Goal: Task Accomplishment & Management: Use online tool/utility

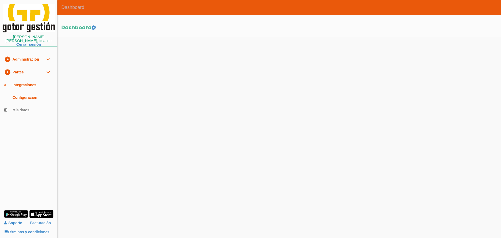
click at [20, 69] on link "play_circle_filled Partes expand_more" at bounding box center [28, 72] width 57 height 13
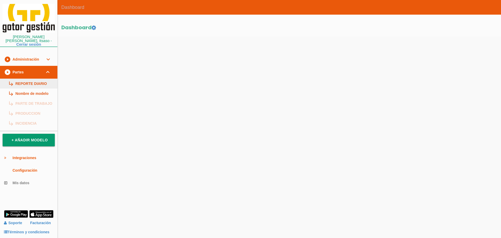
click at [23, 79] on link "subdirectory_arrow_right REPORTE DIARIO" at bounding box center [28, 84] width 57 height 10
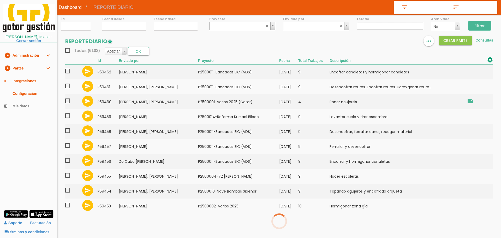
select select
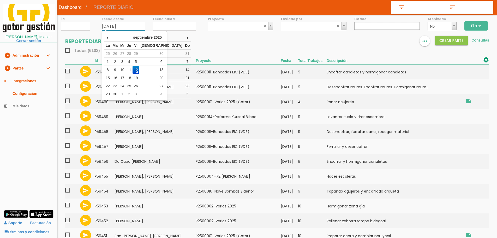
click at [117, 29] on input "12/09/2025" at bounding box center [123, 26] width 43 height 9
click at [110, 62] on td "1" at bounding box center [107, 62] width 7 height 8
type input "01/09/2025"
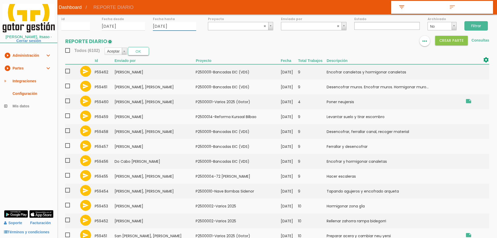
click at [165, 23] on input "12/09/2025" at bounding box center [174, 26] width 43 height 9
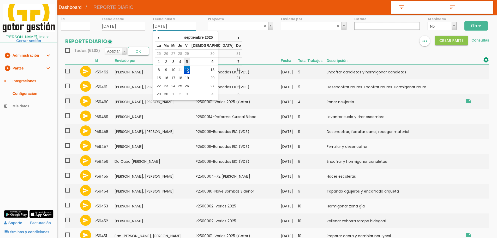
click at [190, 62] on td "5" at bounding box center [187, 62] width 7 height 8
type input "05/09/2025"
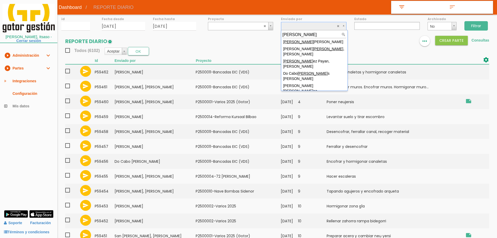
scroll to position [4, 0]
type input "martin"
select select "65"
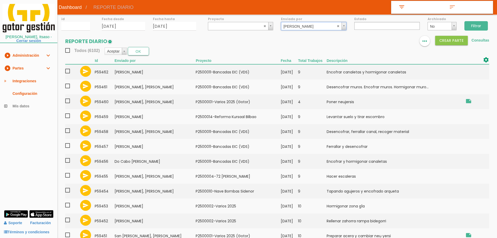
click at [477, 22] on input "Filtrar" at bounding box center [475, 25] width 23 height 9
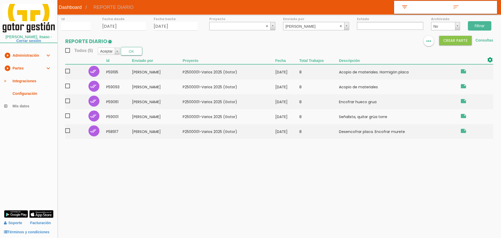
select select
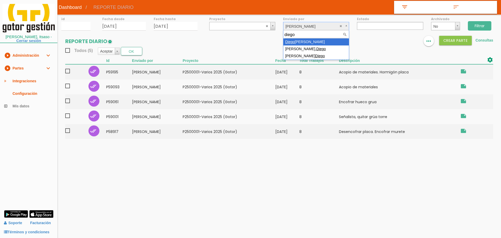
click at [334, 38] on input "diego" at bounding box center [315, 34] width 63 height 7
type input "diego"
select select "24"
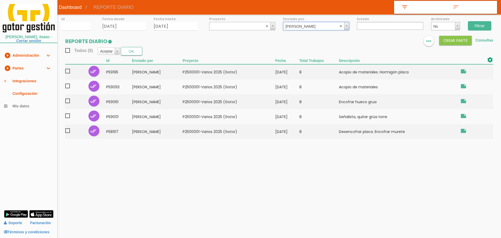
click at [481, 28] on input "Filtrar" at bounding box center [479, 25] width 23 height 9
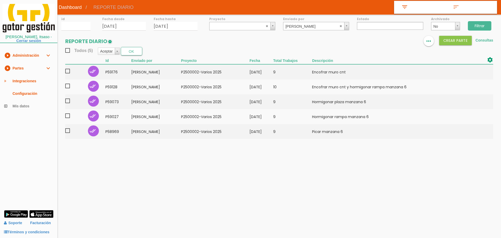
select select
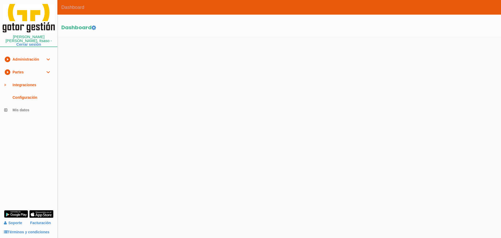
click at [26, 68] on link "play_circle_filled Partes expand_more" at bounding box center [28, 72] width 57 height 13
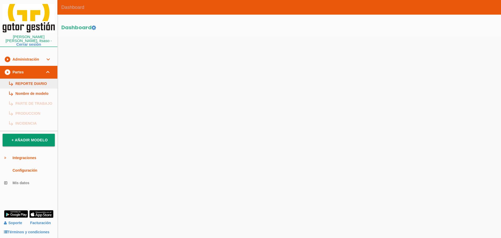
click at [27, 79] on link "subdirectory_arrow_right REPORTE DIARIO" at bounding box center [28, 84] width 57 height 10
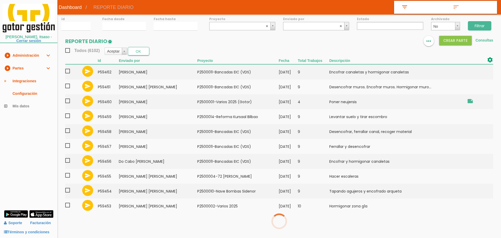
select select
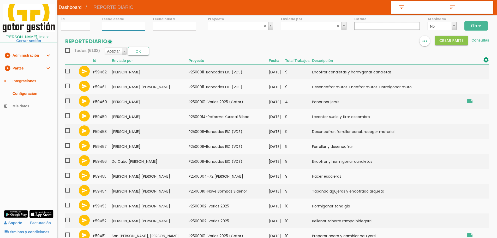
click at [117, 25] on input "12/09/2025" at bounding box center [123, 26] width 43 height 9
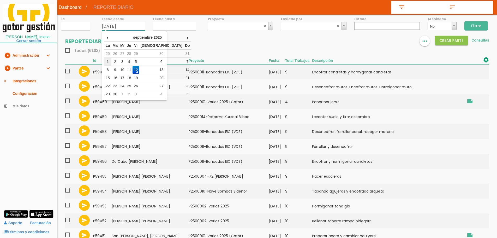
click at [107, 61] on td "1" at bounding box center [107, 62] width 7 height 8
type input "[DATE]"
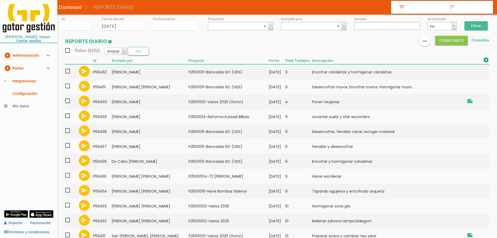
click at [161, 21] on div "Fecha hasta" at bounding box center [174, 23] width 51 height 16
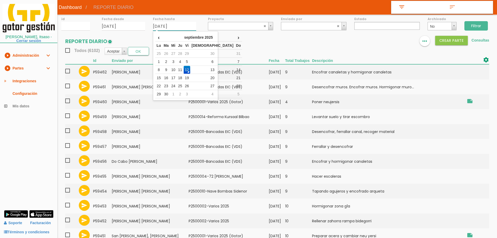
click at [161, 26] on input "12/09/2025" at bounding box center [174, 26] width 43 height 9
click at [190, 58] on td "5" at bounding box center [187, 62] width 7 height 8
type input "05/09/2025"
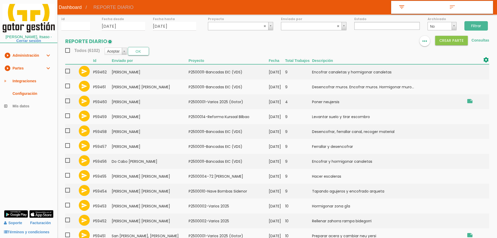
click at [478, 23] on input "Filtrar" at bounding box center [475, 25] width 23 height 9
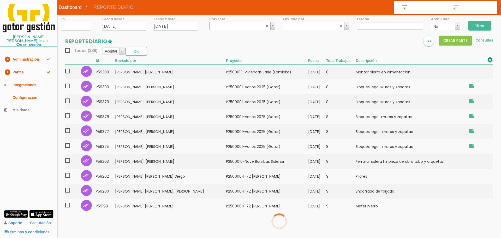
select select
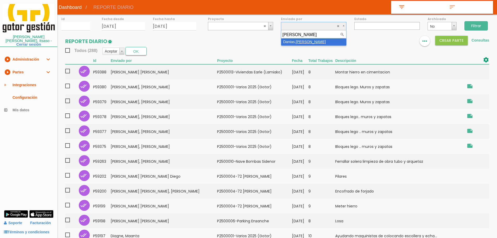
type input "flavio"
select select "134"
click at [478, 26] on input "Filtrar" at bounding box center [475, 25] width 23 height 9
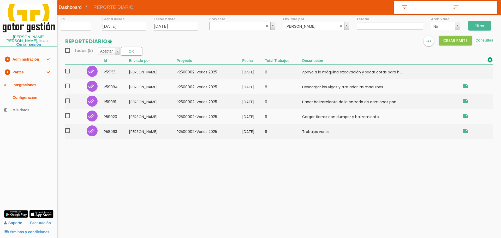
select select
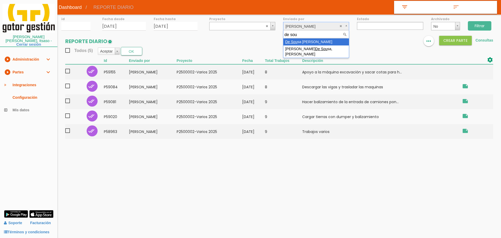
type input "de sou"
select select "36"
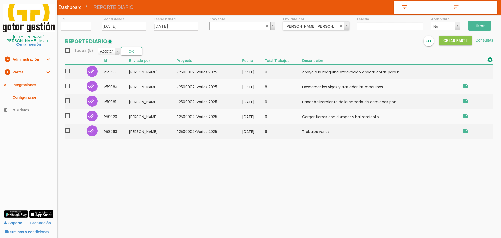
click at [477, 24] on input "Filtrar" at bounding box center [479, 25] width 23 height 9
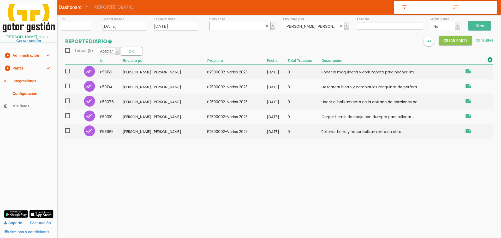
select select
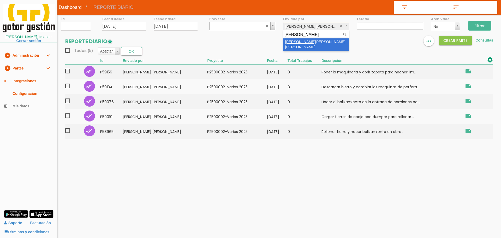
type input "ayuso"
select select "7"
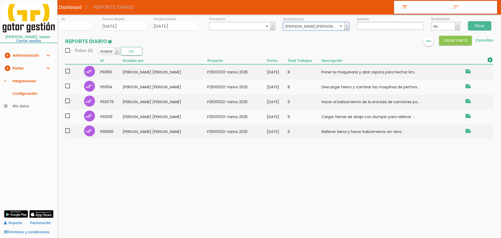
click at [485, 23] on input "Filtrar" at bounding box center [479, 25] width 23 height 9
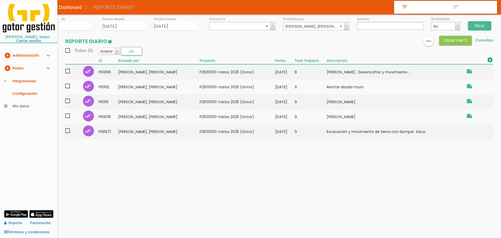
select select
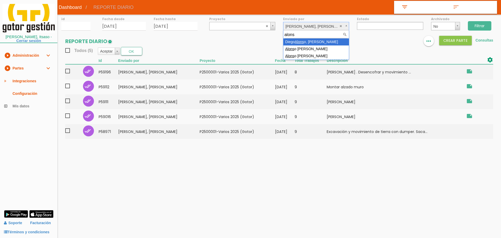
type input "alons"
select select "49"
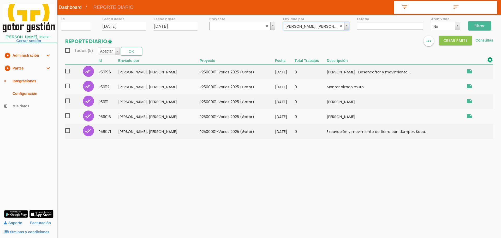
click at [467, 26] on div "Filtrar" at bounding box center [482, 25] width 37 height 21
click at [473, 25] on input "Filtrar" at bounding box center [479, 25] width 23 height 9
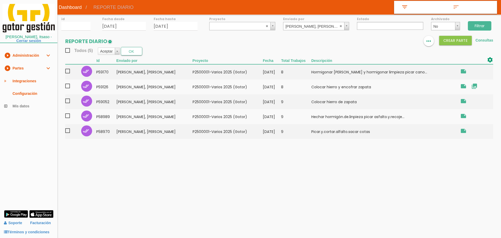
select select
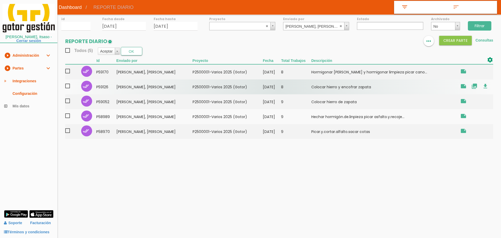
click at [311, 88] on td "8" at bounding box center [296, 86] width 30 height 15
click at [299, 87] on td "8" at bounding box center [296, 86] width 30 height 15
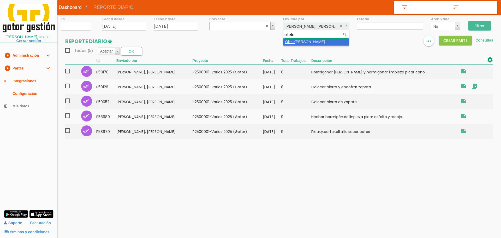
type input "oliete"
select select "109"
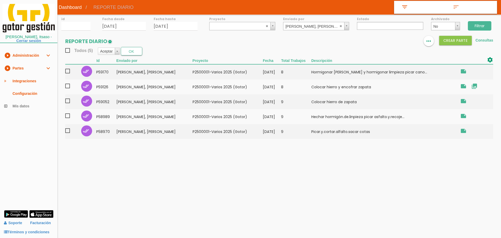
click at [482, 26] on input "Filtrar" at bounding box center [479, 25] width 23 height 9
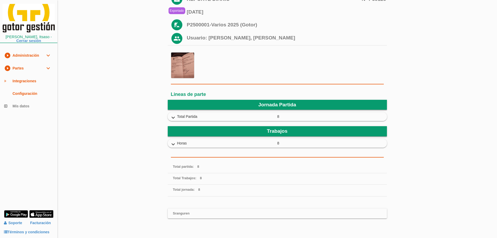
scroll to position [52, 0]
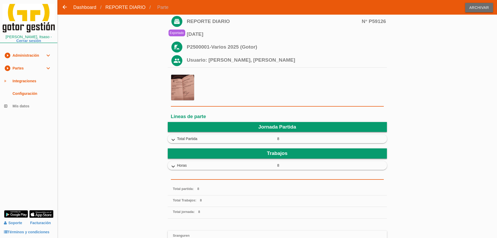
click at [169, 140] on icon "expand_more" at bounding box center [173, 139] width 8 height 7
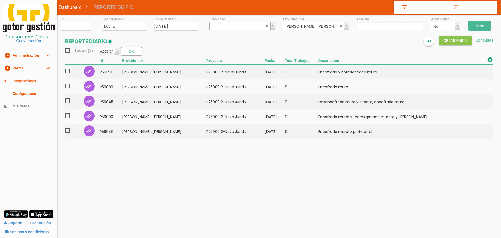
select select
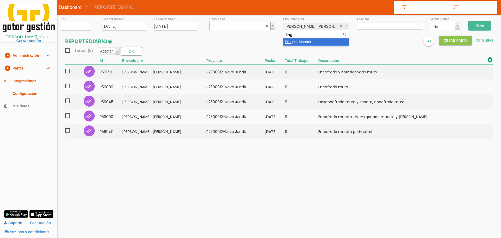
type input "diag"
select select "26"
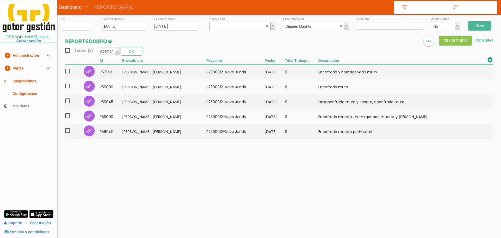
click at [476, 26] on input "Filtrar" at bounding box center [479, 25] width 23 height 9
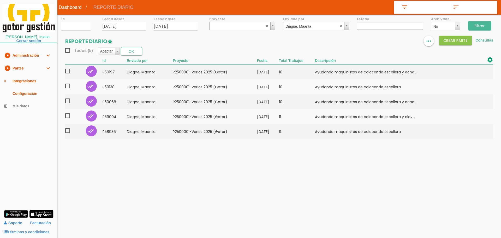
select select
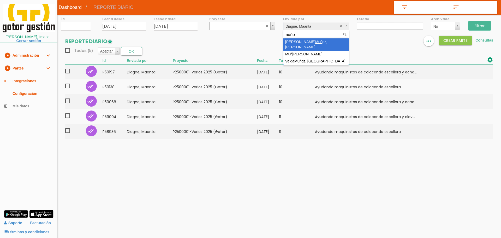
type input "muñoz"
select select "7"
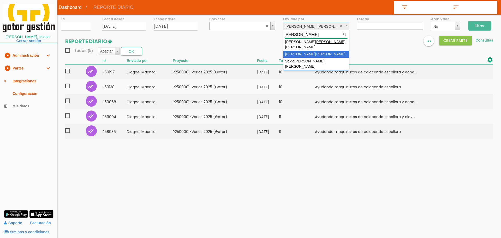
type input "muñoz"
select select "113"
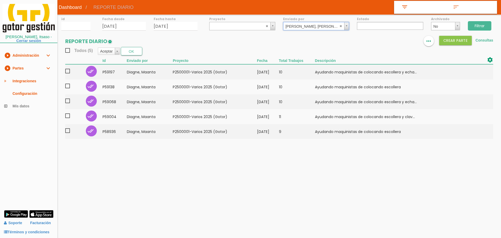
click at [482, 25] on input "Filtrar" at bounding box center [479, 25] width 23 height 9
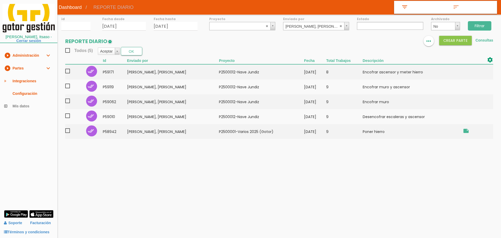
select select
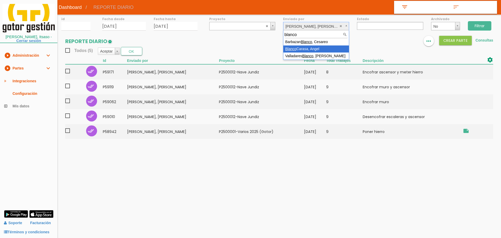
type input "blanco"
select select "120"
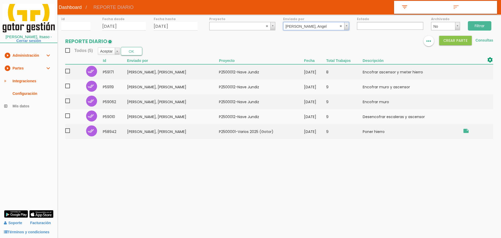
click at [480, 24] on input "Filtrar" at bounding box center [479, 25] width 23 height 9
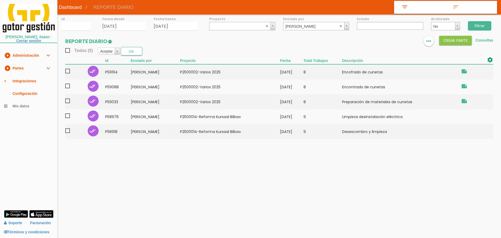
select select
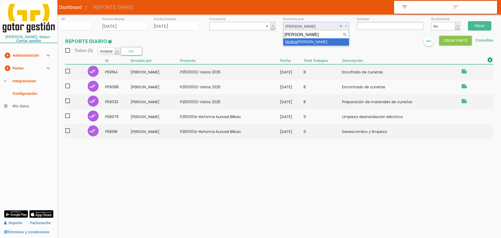
type input "[PERSON_NAME]"
drag, startPoint x: 329, startPoint y: 43, endPoint x: 463, endPoint y: 46, distance: 133.9
select select "116"
click at [485, 25] on input "Filtrar" at bounding box center [479, 25] width 23 height 9
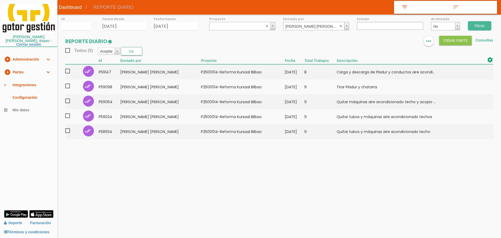
select select
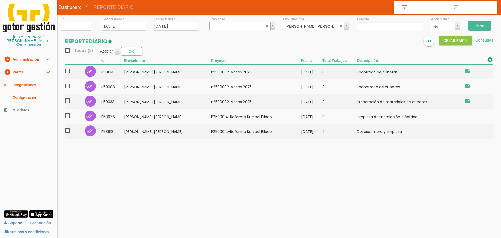
select select
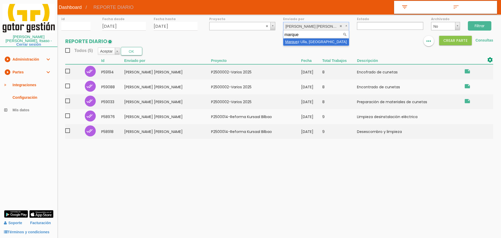
type input "marque"
select select "130"
click at [487, 24] on input "Filtrar" at bounding box center [479, 25] width 23 height 9
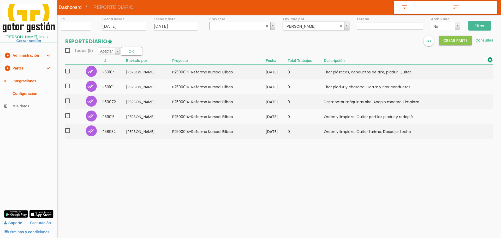
select select "20"
select select
click at [479, 24] on input "Filtrar" at bounding box center [479, 25] width 23 height 9
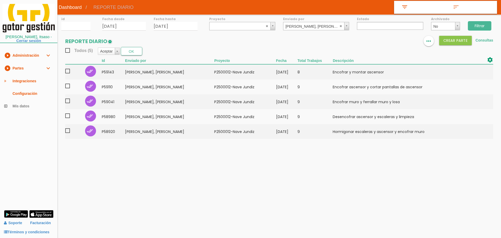
select select
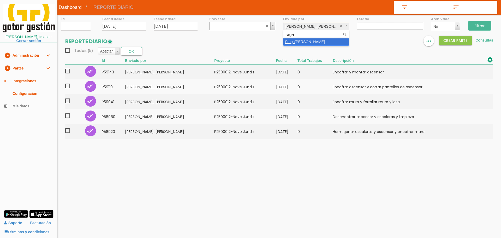
type input "fraga"
select select "84"
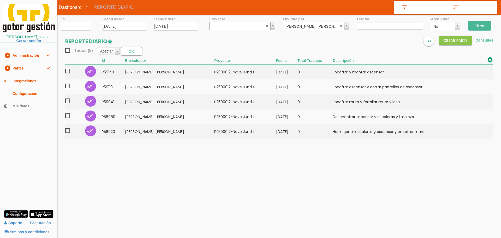
click at [486, 25] on input "Filtrar" at bounding box center [479, 25] width 23 height 9
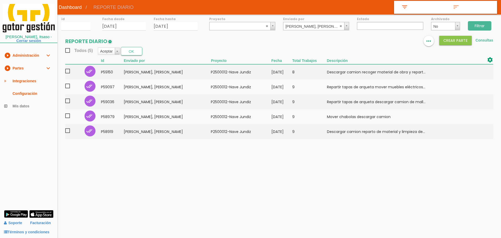
select select
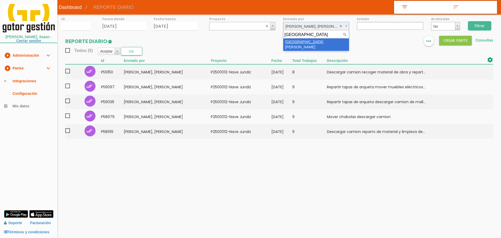
type input "rome"
select select "68"
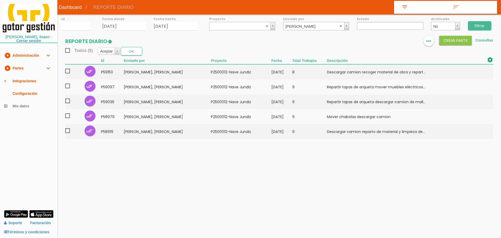
click at [483, 23] on input "Filtrar" at bounding box center [479, 25] width 23 height 9
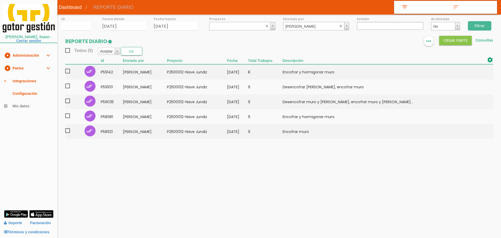
select select
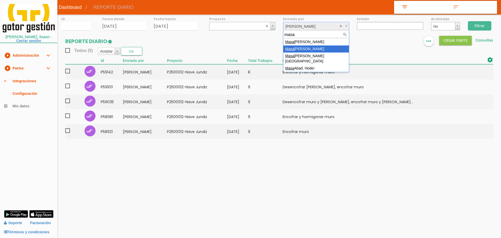
type input "masa"
select select "74"
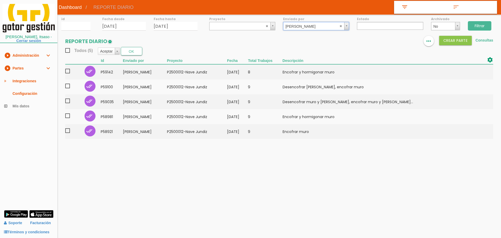
click at [471, 25] on input "Filtrar" at bounding box center [479, 25] width 23 height 9
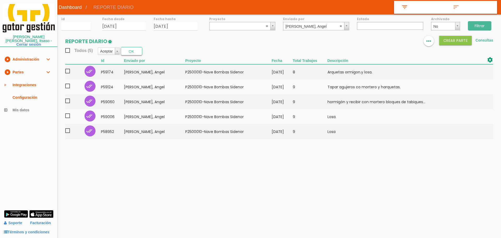
select select
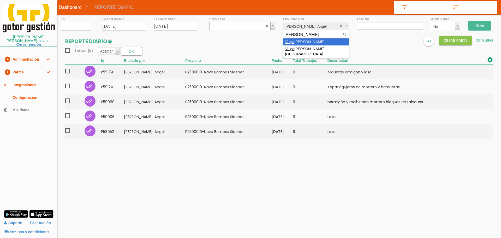
type input "veiga"
select select "79"
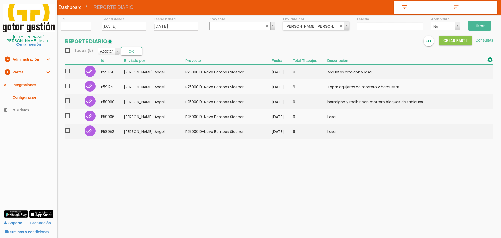
click at [483, 26] on input "Filtrar" at bounding box center [479, 25] width 23 height 9
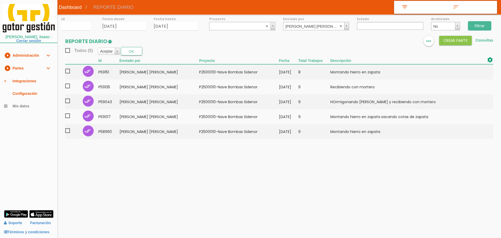
select select
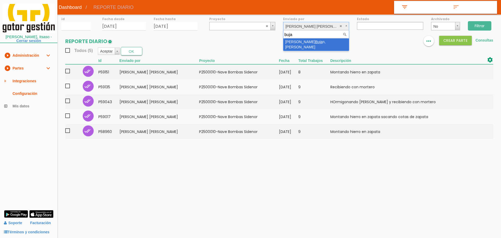
type input "buja"
select select "18"
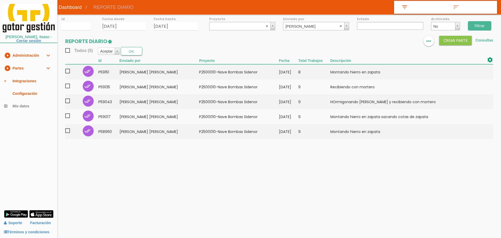
click at [479, 25] on input "Filtrar" at bounding box center [479, 25] width 23 height 9
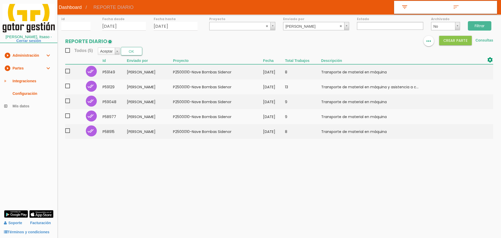
select select
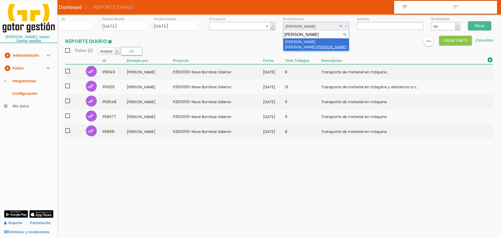
type input "ramiro"
select select "72"
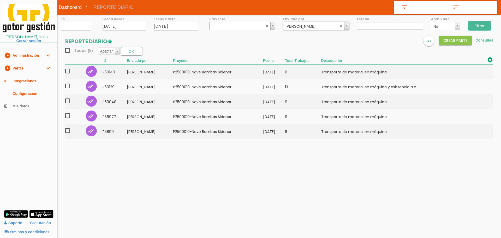
click at [486, 24] on input "Filtrar" at bounding box center [479, 25] width 23 height 9
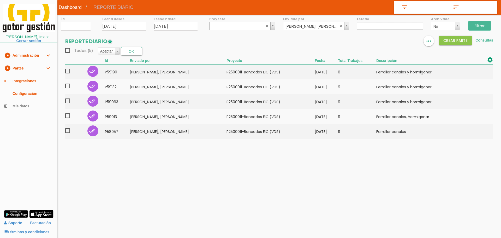
select select
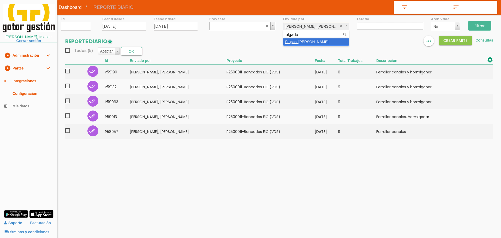
type input "folgado"
select select "91"
click at [473, 25] on input "Filtrar" at bounding box center [479, 25] width 23 height 9
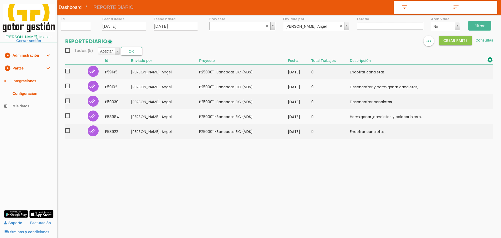
select select
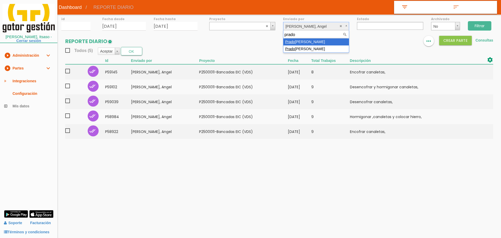
type input "prado"
select select "27"
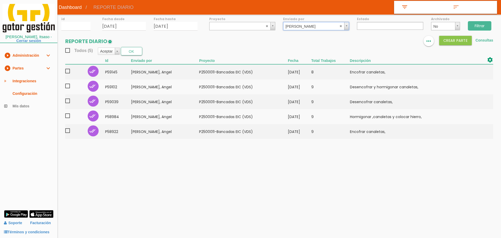
click at [477, 24] on input "Filtrar" at bounding box center [479, 25] width 23 height 9
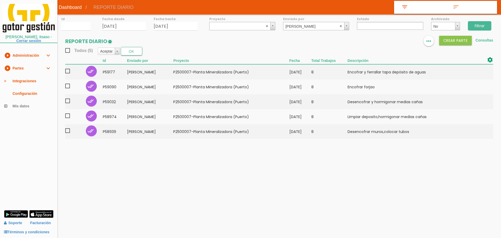
select select
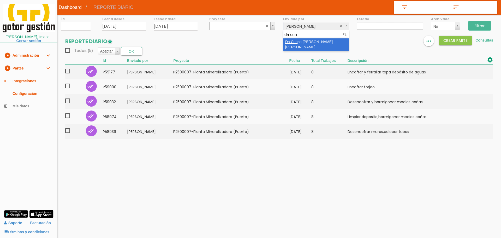
type input "da cun"
select select "80"
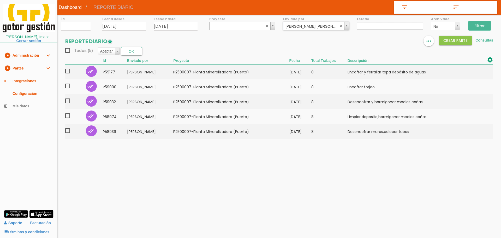
click at [480, 25] on input "Filtrar" at bounding box center [479, 25] width 23 height 9
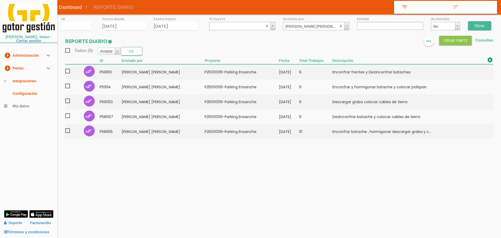
select select
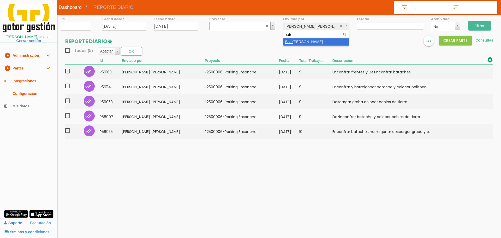
type input "bote"
select select "28"
click at [481, 25] on input "Filtrar" at bounding box center [479, 25] width 23 height 9
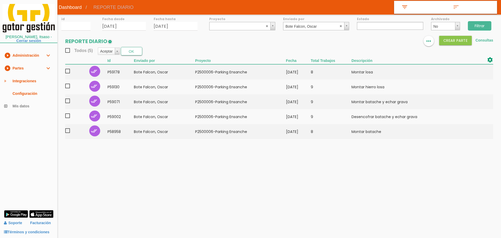
select select
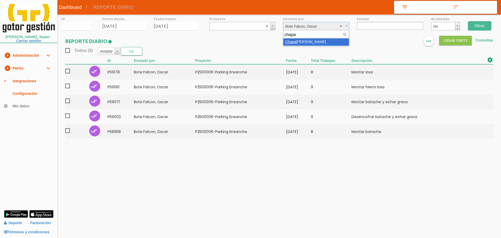
type input "chapa"
select select "64"
click at [483, 24] on input "Filtrar" at bounding box center [479, 25] width 23 height 9
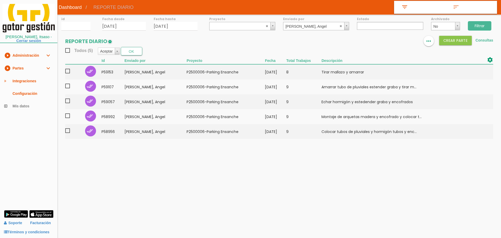
select select
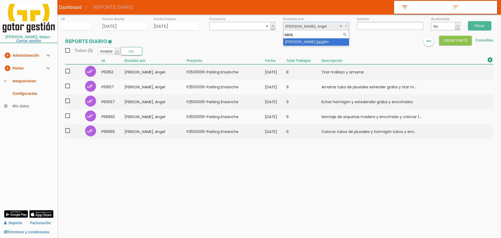
click at [303, 37] on input "sera" at bounding box center [315, 34] width 63 height 7
type input "sera"
select select "61"
click at [481, 22] on input "Filtrar" at bounding box center [479, 25] width 23 height 9
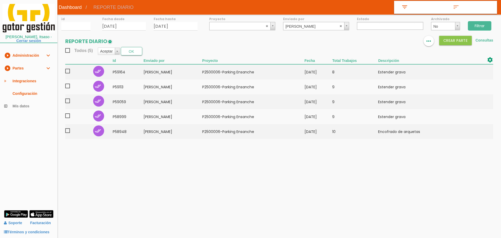
select select
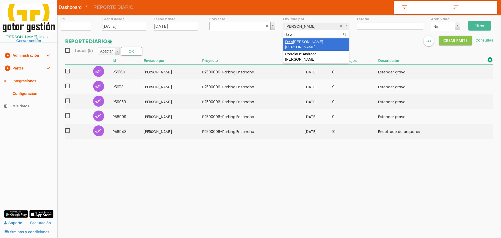
type input "de a"
select select "23"
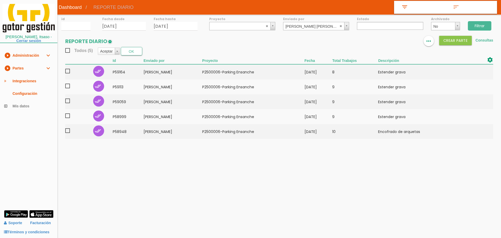
click at [485, 27] on input "Filtrar" at bounding box center [479, 25] width 23 height 9
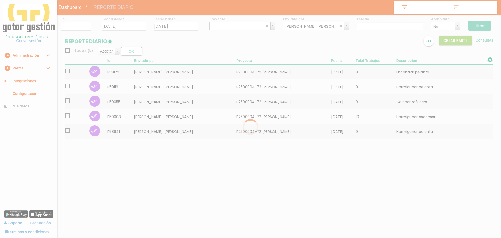
select select
click at [316, 26] on div at bounding box center [250, 119] width 501 height 238
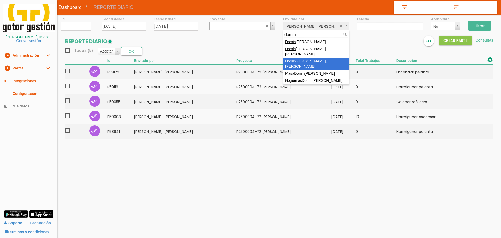
type input "domin"
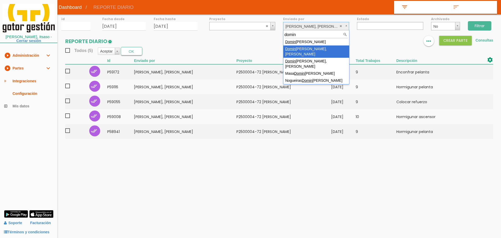
select select "42"
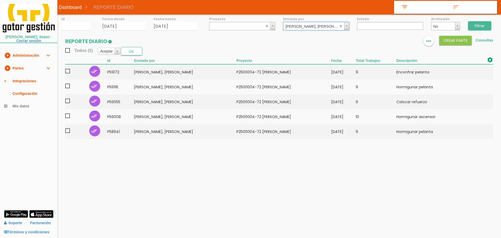
click at [480, 25] on input "Filtrar" at bounding box center [479, 25] width 23 height 9
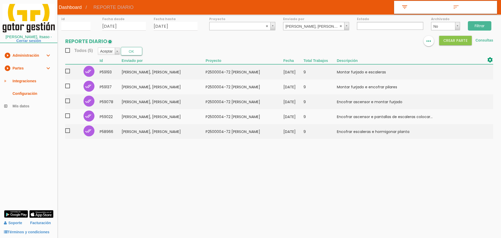
select select
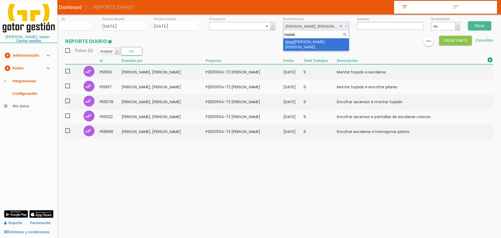
type input "morei"
select select "17"
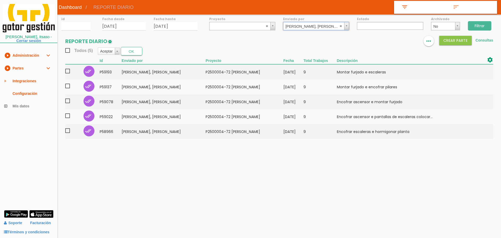
click at [475, 25] on input "Filtrar" at bounding box center [479, 25] width 23 height 9
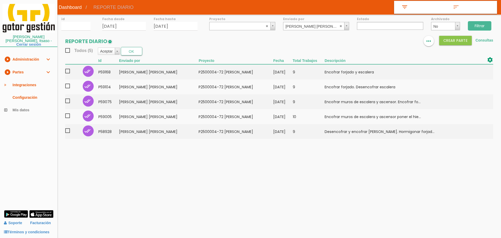
select select
click at [298, 21] on div "Enviado por [PERSON_NAME] [PERSON_NAME] [PERSON_NAME] usuario1 [PERSON_NAME] [P…" at bounding box center [316, 23] width 74 height 16
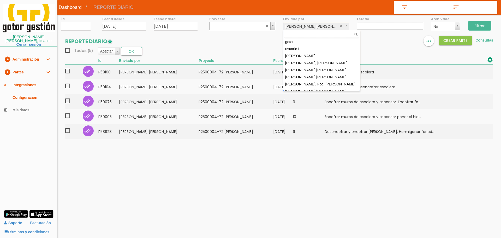
drag, startPoint x: 299, startPoint y: 23, endPoint x: 303, endPoint y: 26, distance: 4.4
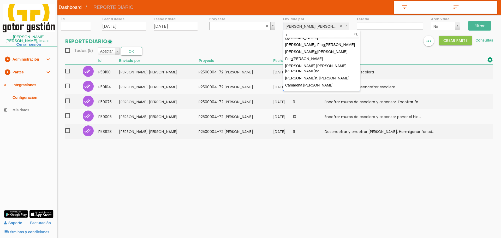
scroll to position [0, 0]
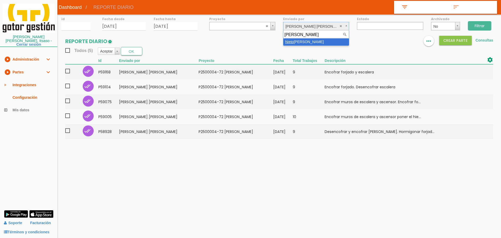
type input "[PERSON_NAME]"
select select "13"
click at [480, 24] on input "Filtrar" at bounding box center [479, 25] width 23 height 9
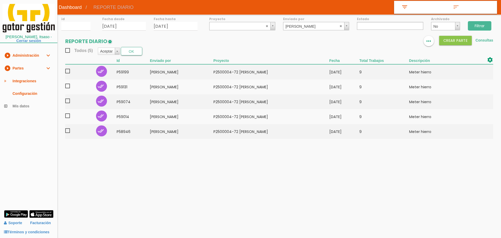
select select
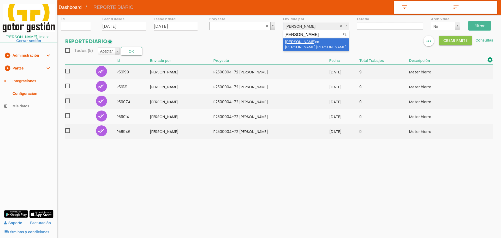
type input "pache"
select select "34"
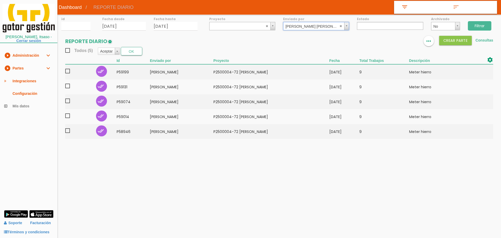
click at [487, 26] on input "Filtrar" at bounding box center [479, 25] width 23 height 9
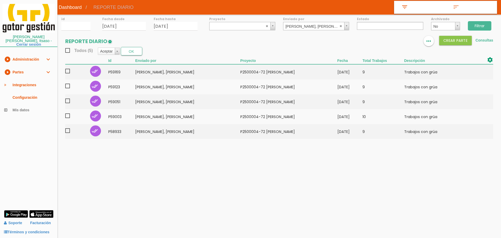
select select
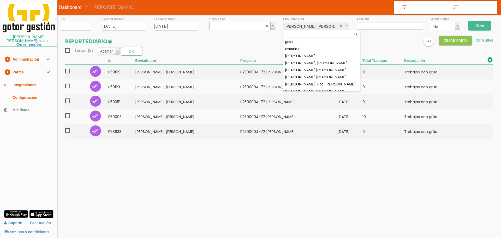
scroll to position [166, 0]
type input "d"
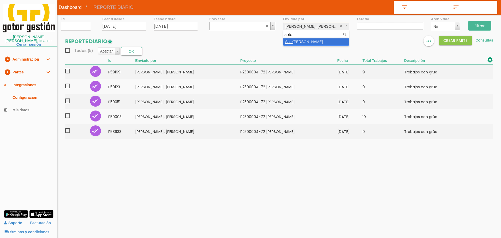
type input "sote"
select select "71"
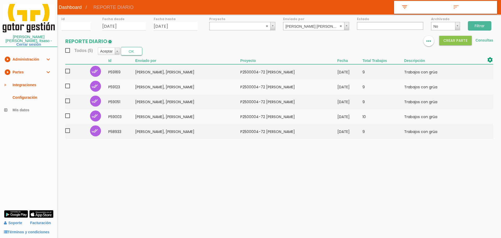
click at [489, 23] on input "Filtrar" at bounding box center [479, 25] width 23 height 9
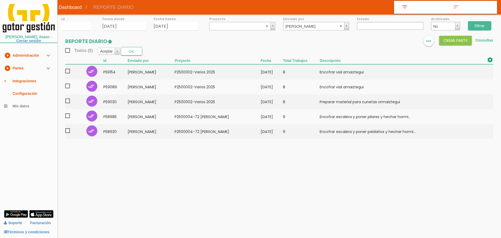
select select
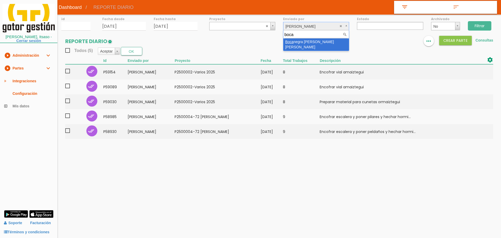
type input "boca"
select select "145"
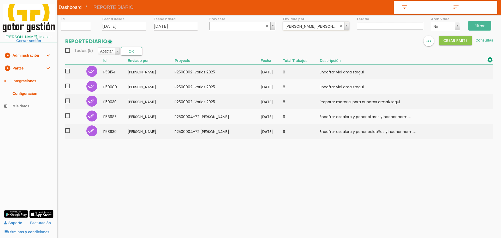
click at [477, 22] on input "Filtrar" at bounding box center [479, 25] width 23 height 9
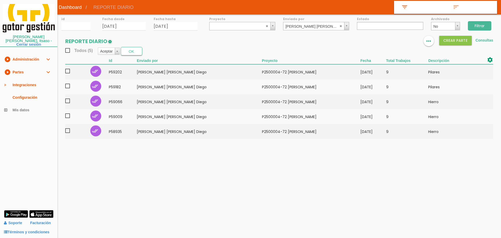
select select
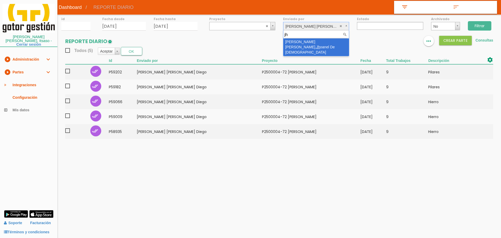
click at [316, 38] on input "jh" at bounding box center [315, 34] width 63 height 7
type input "jh"
select select "127"
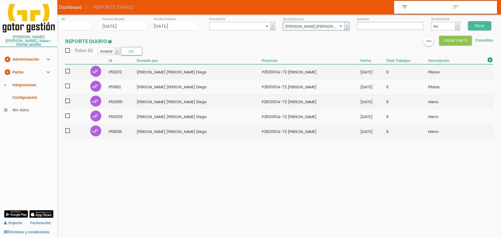
click at [480, 27] on input "Filtrar" at bounding box center [479, 25] width 23 height 9
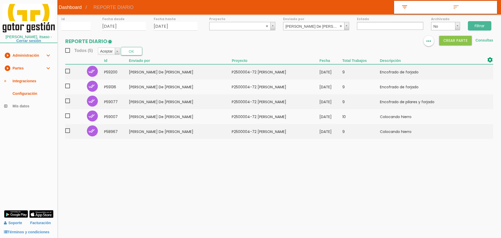
select select
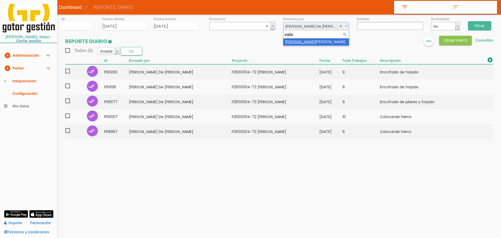
type input "valla"
drag, startPoint x: 316, startPoint y: 41, endPoint x: 409, endPoint y: 33, distance: 93.3
select select "138"
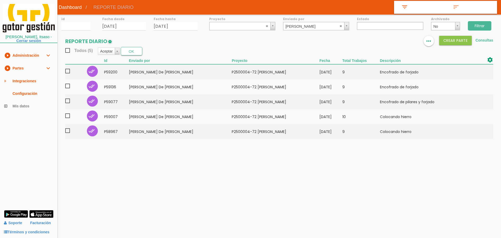
click at [481, 25] on input "Filtrar" at bounding box center [479, 25] width 23 height 9
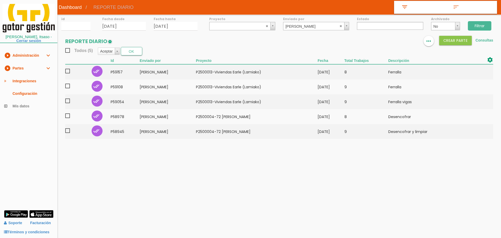
select select
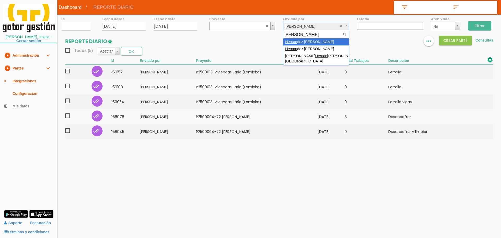
click at [315, 38] on input "hernan" at bounding box center [315, 34] width 63 height 7
type input "hernan"
drag, startPoint x: 318, startPoint y: 43, endPoint x: 324, endPoint y: 43, distance: 6.0
select select "67"
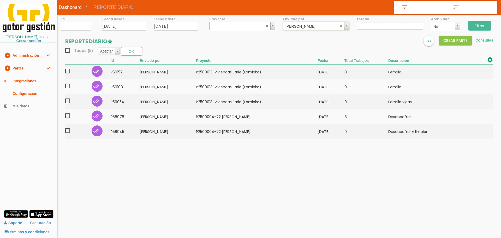
click at [481, 26] on input "Filtrar" at bounding box center [479, 25] width 23 height 9
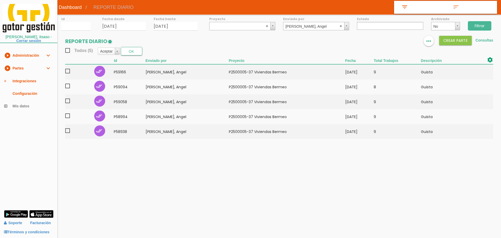
select select
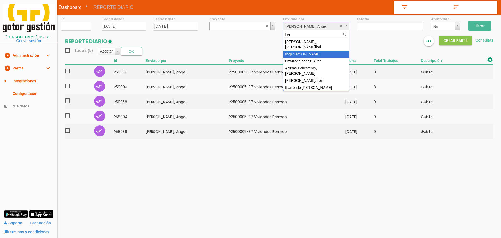
type input "iba"
select select "60"
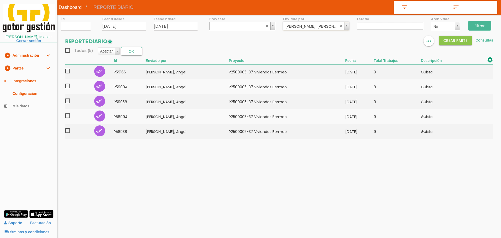
click at [478, 23] on input "Filtrar" at bounding box center [479, 25] width 23 height 9
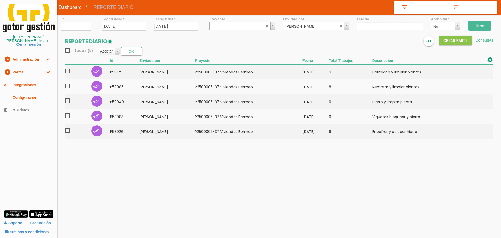
select select
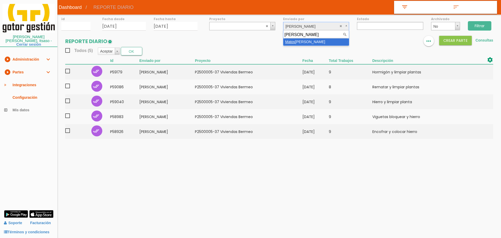
type input "[PERSON_NAME]"
select select "41"
click at [478, 24] on input "Filtrar" at bounding box center [479, 25] width 23 height 9
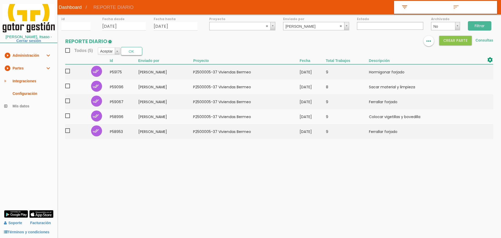
select select
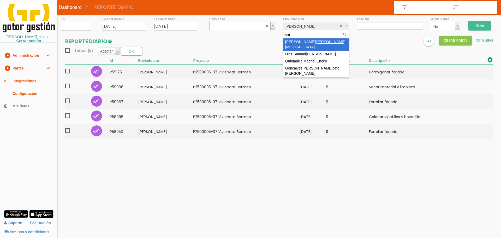
type input "ani"
select select "55"
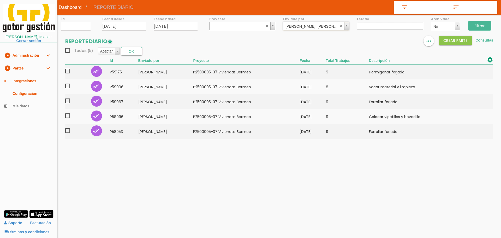
click at [480, 25] on input "Filtrar" at bounding box center [479, 25] width 23 height 9
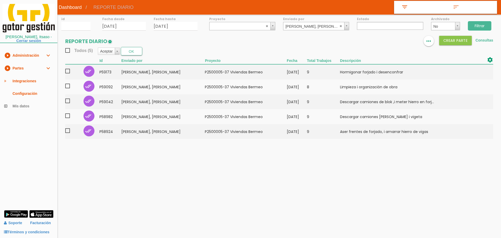
select select
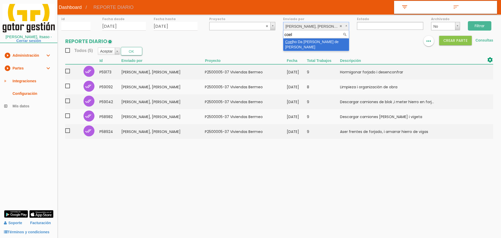
type input "coel"
select select "77"
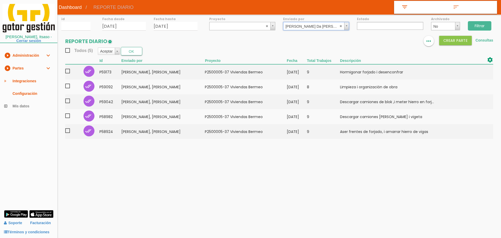
click at [476, 25] on input "Filtrar" at bounding box center [479, 25] width 23 height 9
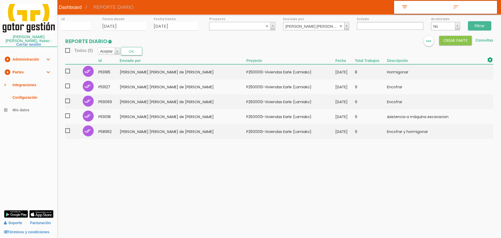
select select
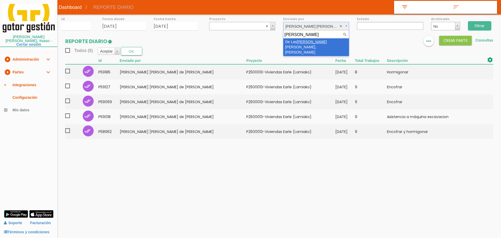
type input "[PERSON_NAME]"
select select "88"
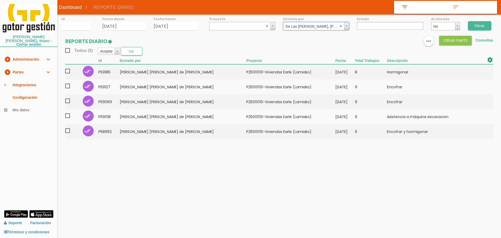
click at [478, 25] on input "Filtrar" at bounding box center [479, 25] width 23 height 9
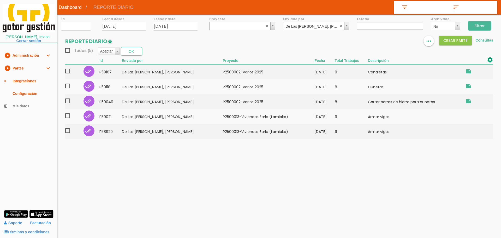
select select
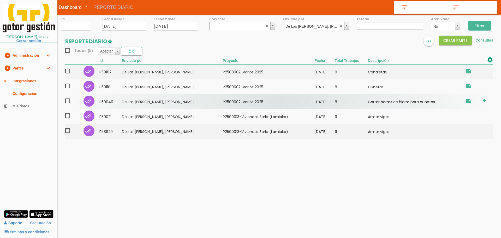
click at [322, 105] on td "[DATE]" at bounding box center [324, 101] width 20 height 15
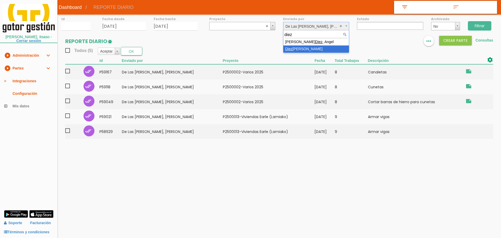
type input "diez"
select select "97"
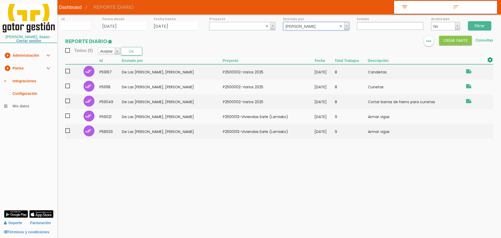
click at [484, 26] on input "Filtrar" at bounding box center [479, 25] width 23 height 9
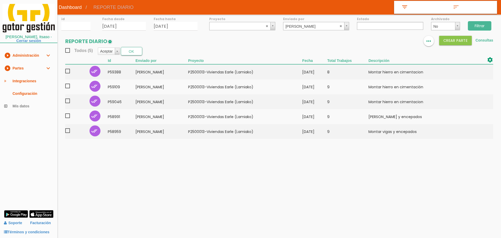
select select
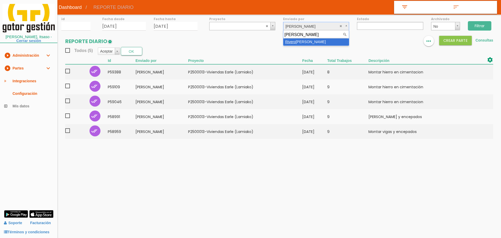
type input "[PERSON_NAME]"
select select "114"
click at [485, 25] on input "Filtrar" at bounding box center [479, 25] width 23 height 9
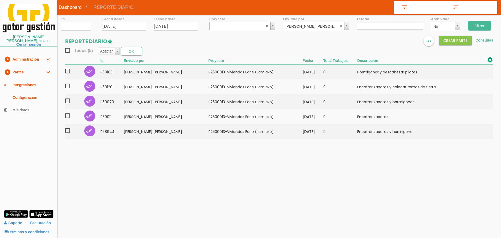
select select
click at [22, 66] on link "play_circle_filled Partes expand_more" at bounding box center [28, 72] width 57 height 13
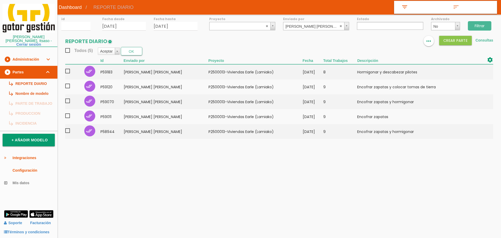
drag, startPoint x: 34, startPoint y: 80, endPoint x: 56, endPoint y: 54, distance: 33.3
click at [34, 80] on link "subdirectory_arrow_right REPORTE DIARIO" at bounding box center [28, 84] width 57 height 10
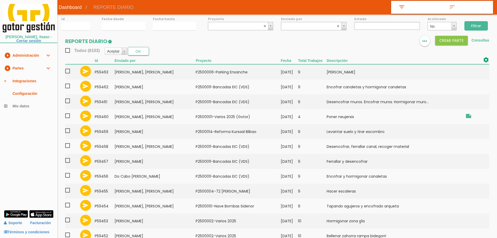
select select
click at [118, 25] on input "12/09/2025" at bounding box center [123, 26] width 43 height 9
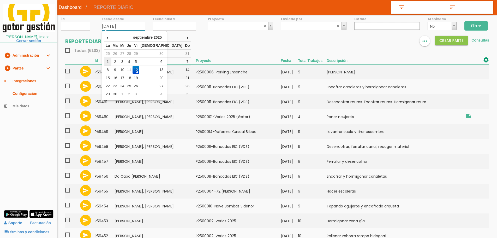
click at [107, 60] on td "1" at bounding box center [107, 62] width 7 height 8
type input "01/09/2025"
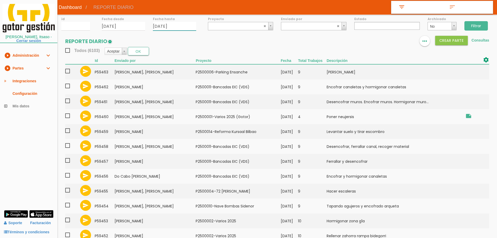
click at [177, 29] on input "12/09/2025" at bounding box center [174, 26] width 43 height 9
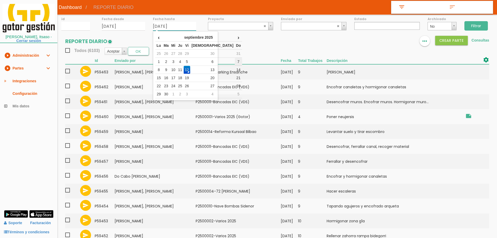
click at [235, 61] on td "7" at bounding box center [239, 62] width 8 height 8
type input "07/09/2025"
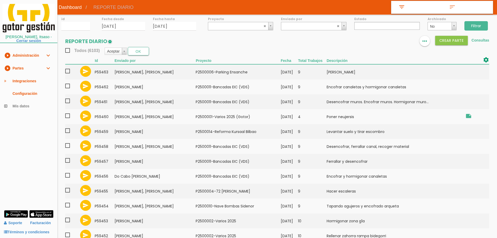
click at [480, 25] on input "Filtrar" at bounding box center [475, 25] width 23 height 9
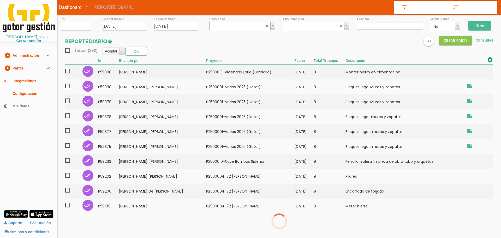
select select
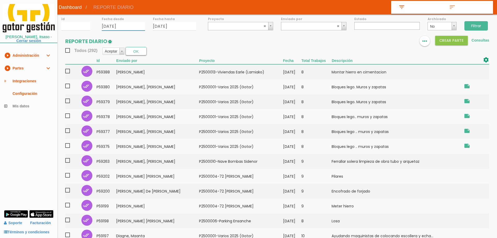
click at [133, 26] on input "[DATE]" at bounding box center [123, 26] width 43 height 9
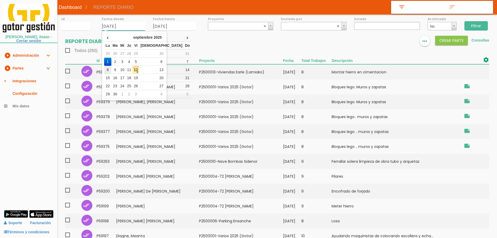
click at [108, 70] on td "8" at bounding box center [107, 70] width 7 height 8
type input "[DATE]"
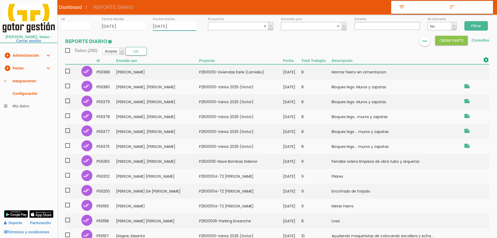
click at [182, 26] on input "[DATE]" at bounding box center [174, 26] width 43 height 9
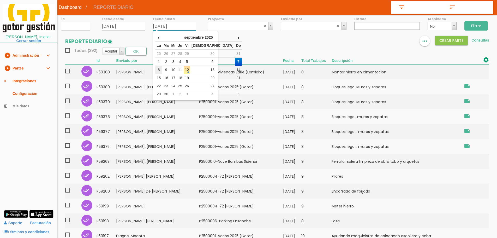
drag, startPoint x: 159, startPoint y: 68, endPoint x: 316, endPoint y: 16, distance: 165.1
click at [161, 68] on td "8" at bounding box center [158, 70] width 7 height 8
type input "08/09/2025"
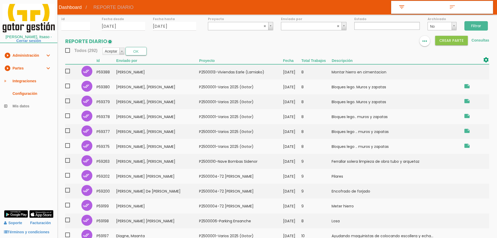
click at [475, 24] on input "Filtrar" at bounding box center [475, 25] width 23 height 9
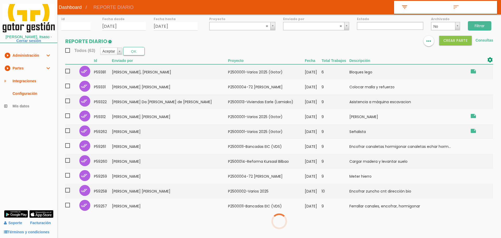
select select
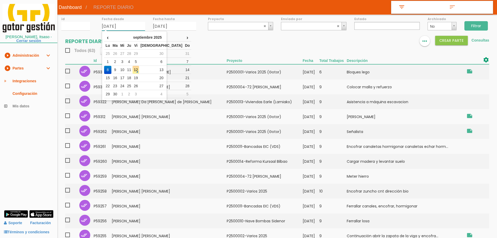
click at [140, 25] on input "[DATE]" at bounding box center [123, 26] width 43 height 9
click at [117, 69] on td "9" at bounding box center [115, 70] width 8 height 8
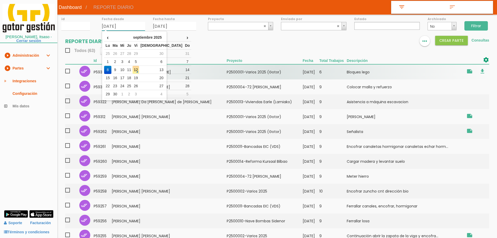
type input "[DATE]"
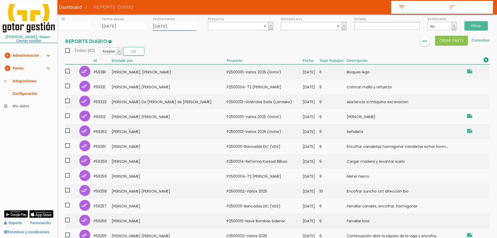
click at [186, 26] on input "[DATE]" at bounding box center [174, 26] width 43 height 9
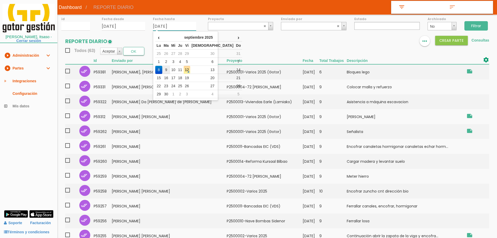
click at [170, 70] on td "9" at bounding box center [166, 70] width 8 height 8
type input "[DATE]"
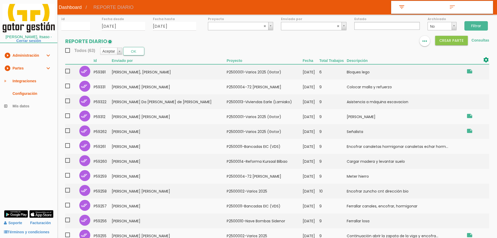
click at [475, 24] on input "Filtrar" at bounding box center [475, 25] width 23 height 9
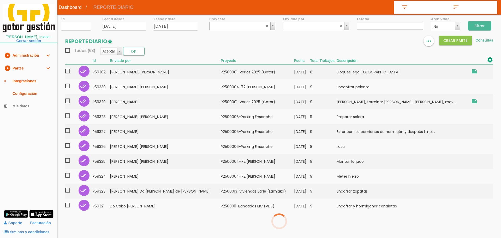
select select
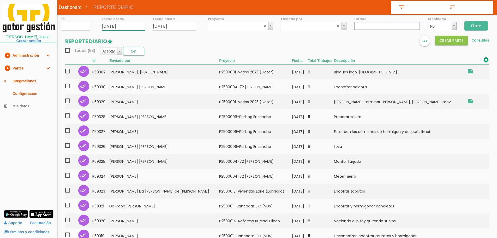
click at [128, 31] on input "09/09/2025" at bounding box center [123, 26] width 43 height 9
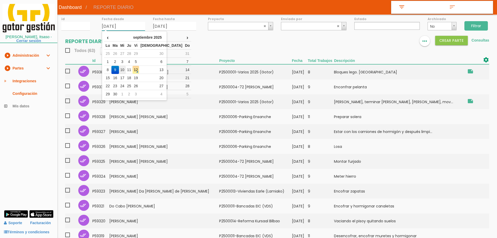
click at [126, 70] on td "10" at bounding box center [122, 70] width 7 height 8
type input "[DATE]"
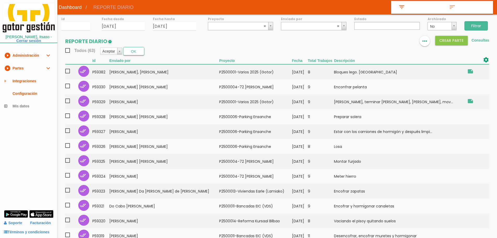
click at [186, 31] on div "id Fecha desde 10/09/2025 Fecha hasta 09/09/2025 Proyecto ﻿P2500001-Varios 2025…" at bounding box center [277, 191] width 440 height 352
click at [185, 26] on input "09/09/2025" at bounding box center [174, 26] width 43 height 9
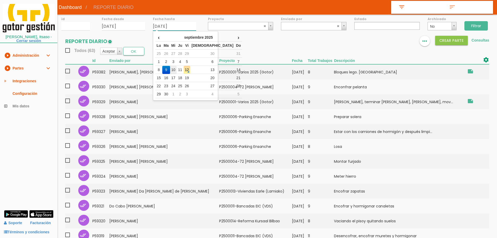
drag, startPoint x: 176, startPoint y: 68, endPoint x: 201, endPoint y: 62, distance: 25.4
click at [176, 69] on td "10" at bounding box center [173, 70] width 7 height 8
type input "[DATE]"
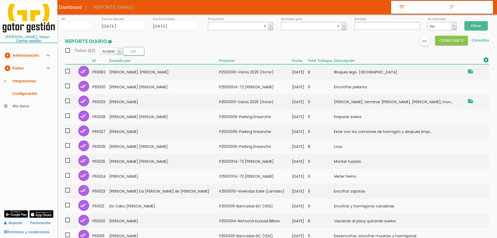
click at [479, 28] on input "Filtrar" at bounding box center [475, 25] width 23 height 9
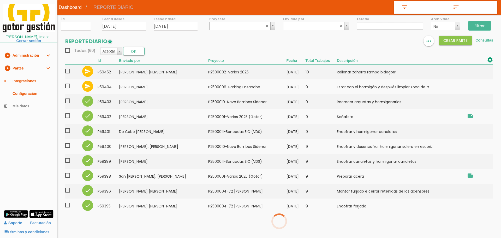
select select
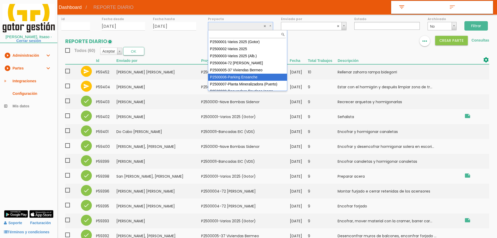
select select "88"
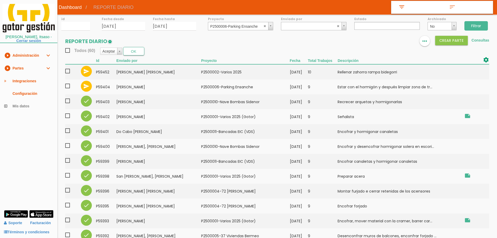
click at [473, 26] on input "Filtrar" at bounding box center [475, 25] width 23 height 9
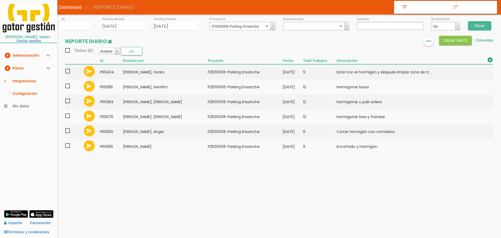
select select
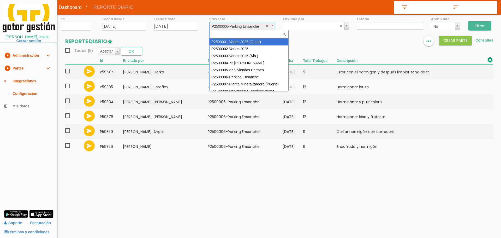
drag, startPoint x: 266, startPoint y: 27, endPoint x: 274, endPoint y: 24, distance: 8.1
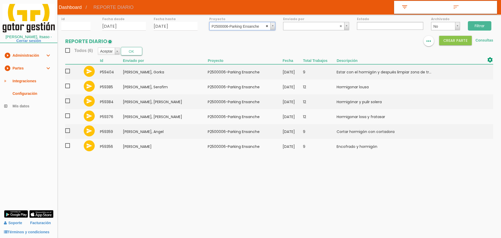
select select
click at [266, 25] on abbr at bounding box center [267, 25] width 3 height 3
click at [481, 25] on input "Filtrar" at bounding box center [479, 25] width 23 height 9
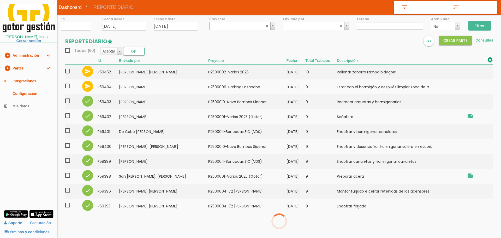
select select
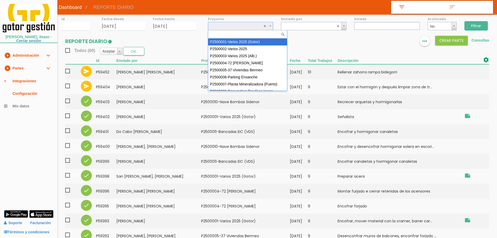
drag, startPoint x: 226, startPoint y: 27, endPoint x: 226, endPoint y: 31, distance: 3.9
select select "84"
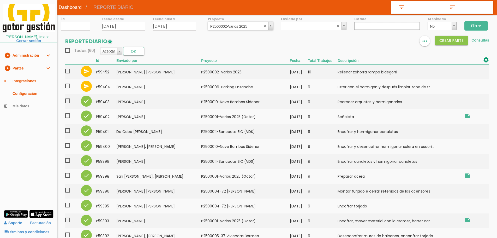
click at [479, 25] on input "Filtrar" at bounding box center [475, 25] width 23 height 9
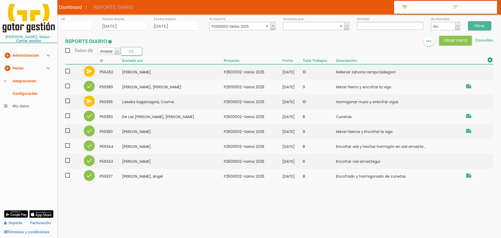
select select
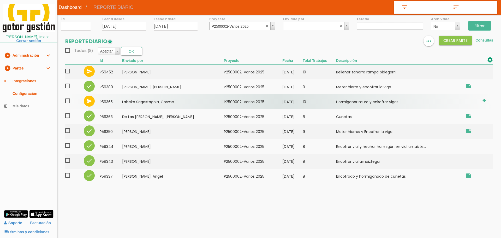
click at [68, 101] on span at bounding box center [69, 101] width 9 height 7
click at [0, 0] on input "checkbox" at bounding box center [0, 0] width 0 height 0
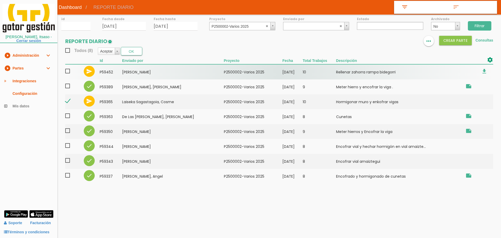
click at [67, 71] on span at bounding box center [69, 71] width 9 height 7
click at [0, 0] on input "checkbox" at bounding box center [0, 0] width 0 height 0
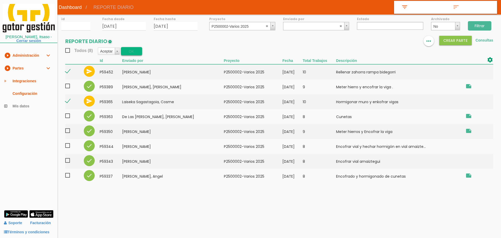
drag, startPoint x: 125, startPoint y: 51, endPoint x: 128, endPoint y: 51, distance: 2.7
click at [126, 51] on button "OK" at bounding box center [131, 51] width 21 height 8
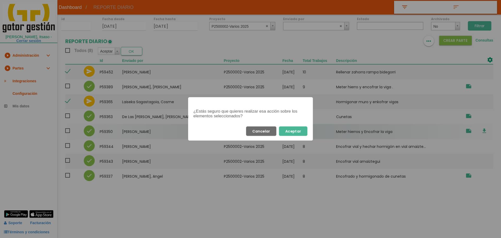
click at [297, 132] on button "Aceptar" at bounding box center [293, 130] width 28 height 9
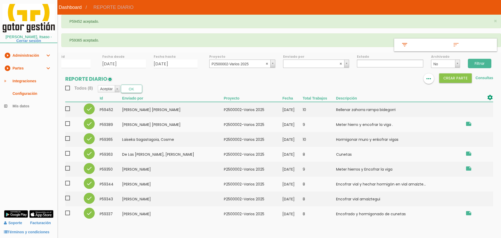
select select
click at [266, 63] on abbr at bounding box center [267, 63] width 3 height 3
click at [479, 61] on input "Filtrar" at bounding box center [479, 63] width 23 height 9
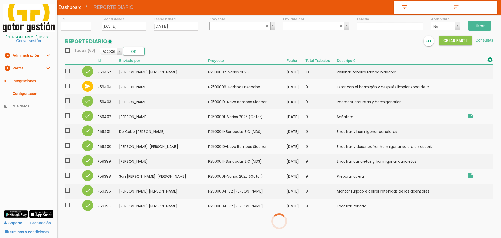
select select
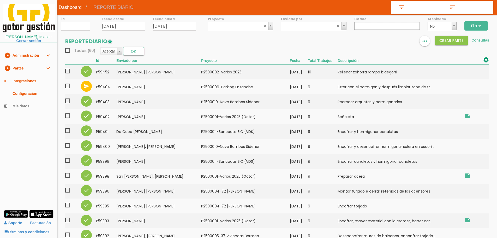
click at [23, 71] on link "play_circle_filled Partes expand_more" at bounding box center [28, 68] width 57 height 13
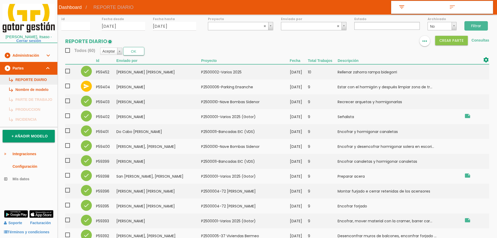
click at [25, 76] on link "subdirectory_arrow_right REPORTE DIARIO" at bounding box center [28, 80] width 57 height 10
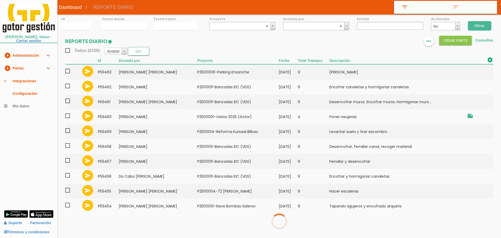
select select
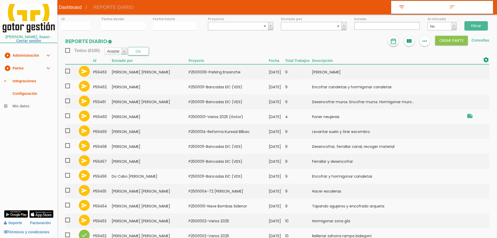
click at [394, 41] on img at bounding box center [393, 41] width 6 height 6
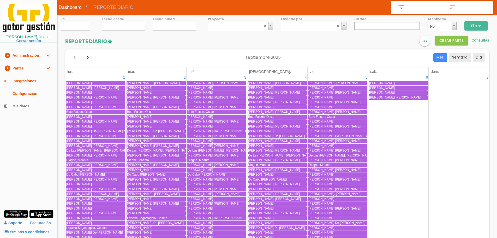
drag, startPoint x: 392, startPoint y: 41, endPoint x: 287, endPoint y: 27, distance: 106.1
click at [392, 41] on icon "format_list_bulleted" at bounding box center [393, 41] width 7 height 10
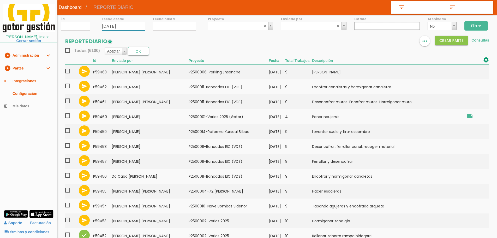
click at [123, 26] on input "[DATE]" at bounding box center [123, 26] width 43 height 9
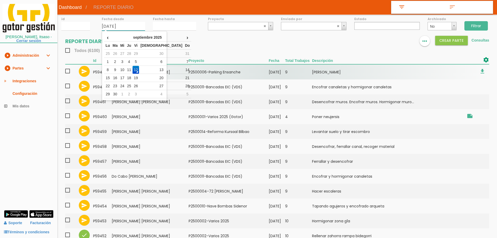
drag, startPoint x: 128, startPoint y: 70, endPoint x: 128, endPoint y: 66, distance: 3.7
click at [126, 69] on td "10" at bounding box center [122, 70] width 7 height 8
type input "[DATE]"
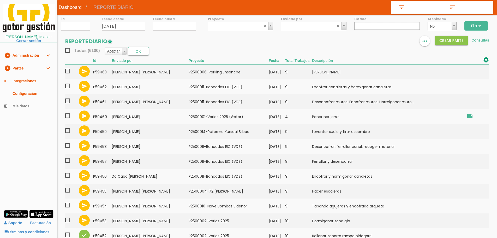
click at [152, 28] on div "Fecha hasta" at bounding box center [174, 23] width 51 height 16
click at [157, 27] on input "[DATE]" at bounding box center [174, 26] width 43 height 9
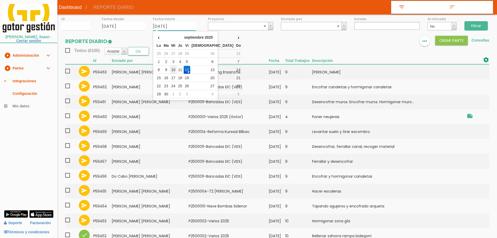
click at [177, 71] on td "10" at bounding box center [173, 70] width 7 height 8
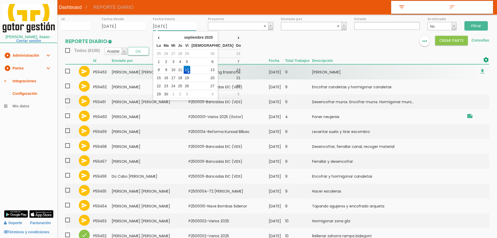
type input "[DATE]"
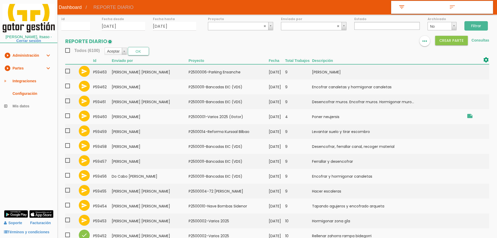
click at [385, 23] on ul at bounding box center [386, 26] width 65 height 8
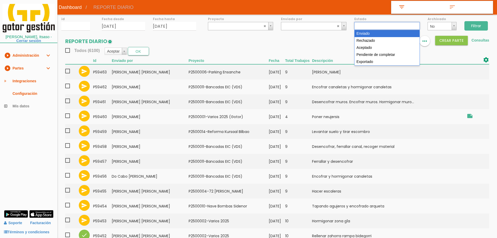
drag, startPoint x: 372, startPoint y: 34, endPoint x: 431, endPoint y: 34, distance: 59.2
select select "1"
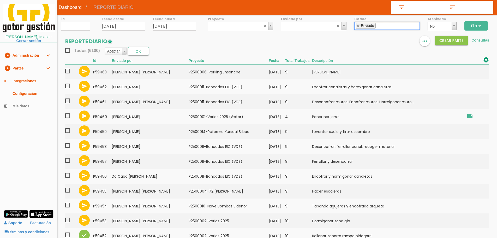
click at [482, 25] on input "Filtrar" at bounding box center [475, 25] width 23 height 9
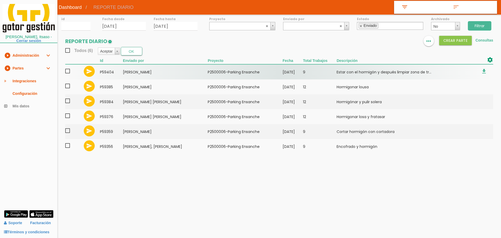
click at [69, 71] on span at bounding box center [69, 71] width 9 height 7
click at [0, 0] on input "checkbox" at bounding box center [0, 0] width 0 height 0
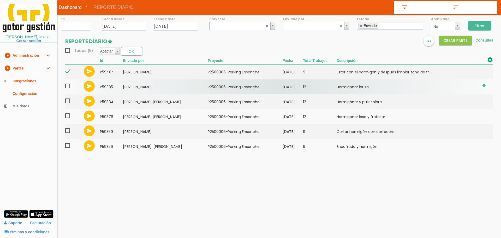
click at [69, 86] on span at bounding box center [69, 86] width 9 height 7
click at [0, 0] on input "checkbox" at bounding box center [0, 0] width 0 height 0
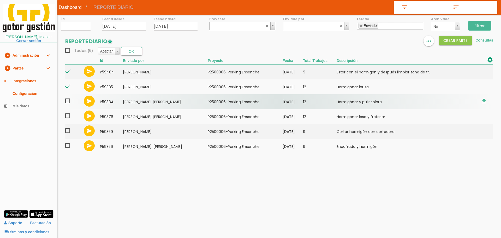
click at [70, 101] on span at bounding box center [69, 101] width 9 height 7
click at [0, 0] on input "checkbox" at bounding box center [0, 0] width 0 height 0
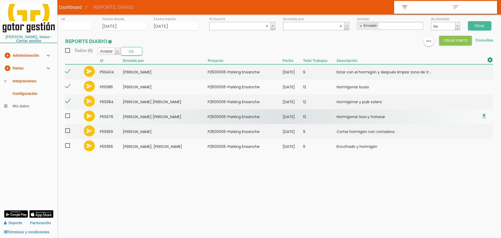
click at [67, 115] on span at bounding box center [69, 115] width 9 height 7
click at [0, 0] on input "checkbox" at bounding box center [0, 0] width 0 height 0
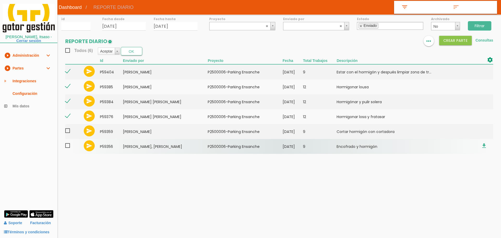
drag, startPoint x: 67, startPoint y: 130, endPoint x: 67, endPoint y: 142, distance: 12.0
click at [67, 130] on span at bounding box center [69, 130] width 9 height 7
click at [0, 0] on input "checkbox" at bounding box center [0, 0] width 0 height 0
click at [67, 148] on span at bounding box center [69, 145] width 9 height 7
click at [0, 0] on input "checkbox" at bounding box center [0, 0] width 0 height 0
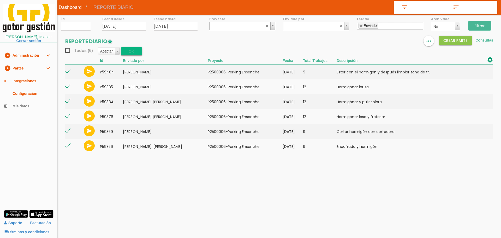
click at [132, 52] on button "OK" at bounding box center [131, 51] width 21 height 8
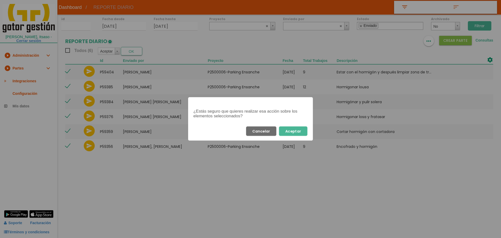
click at [299, 131] on button "Aceptar" at bounding box center [293, 130] width 28 height 9
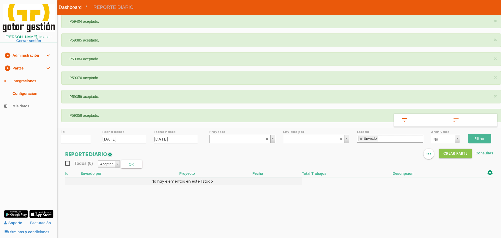
drag, startPoint x: 362, startPoint y: 139, endPoint x: 367, endPoint y: 137, distance: 5.4
click at [362, 139] on link at bounding box center [360, 138] width 3 height 3
select select
click at [483, 137] on input "Filtrar" at bounding box center [479, 138] width 23 height 9
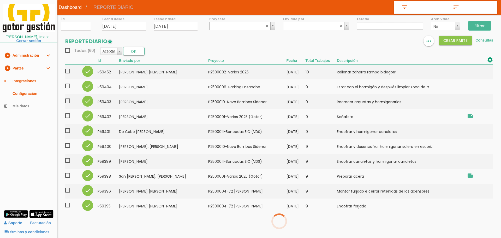
select select
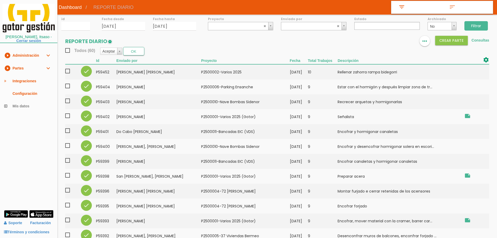
click at [65, 49] on span "Todos (60)" at bounding box center [80, 50] width 30 height 7
click at [0, 0] on input "Todos (60)" at bounding box center [0, 0] width 0 height 0
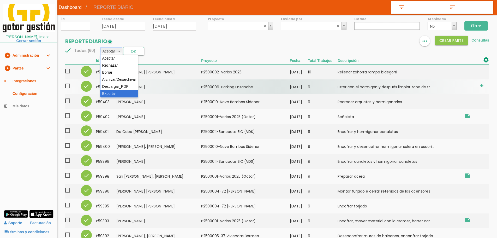
select select "6"
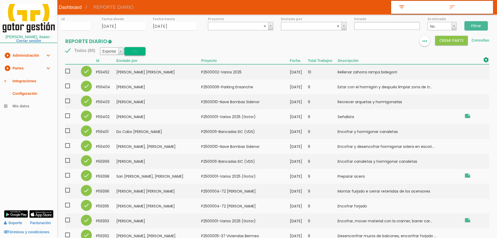
click at [131, 54] on button "OK" at bounding box center [134, 51] width 21 height 8
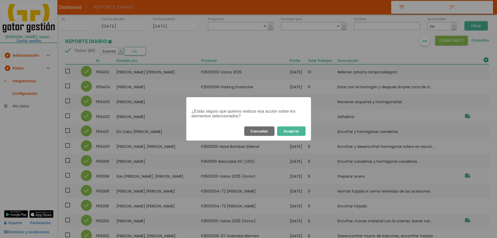
drag, startPoint x: 298, startPoint y: 131, endPoint x: 266, endPoint y: 107, distance: 40.2
click at [298, 129] on button "Aceptar" at bounding box center [291, 130] width 28 height 9
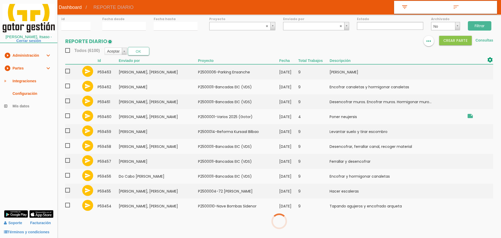
select select
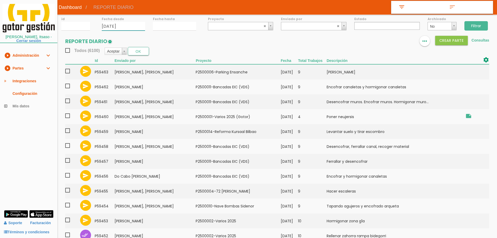
click at [111, 25] on input "12/09/2025" at bounding box center [123, 26] width 43 height 9
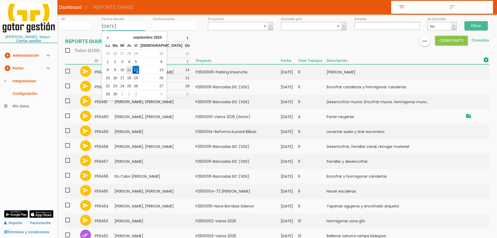
drag, startPoint x: 134, startPoint y: 71, endPoint x: 178, endPoint y: 39, distance: 53.8
click at [133, 70] on td "11" at bounding box center [129, 70] width 7 height 8
type input "[DATE]"
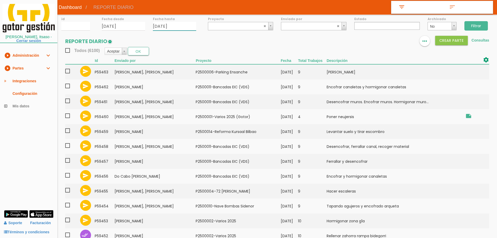
click at [178, 25] on input "12/09/2025" at bounding box center [174, 26] width 43 height 9
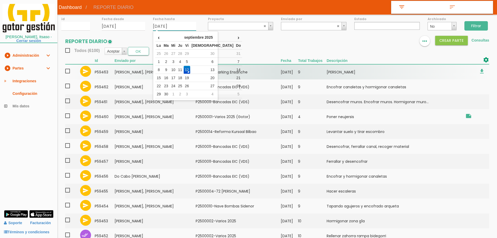
click at [183, 71] on td "11" at bounding box center [180, 70] width 7 height 8
type input "[DATE]"
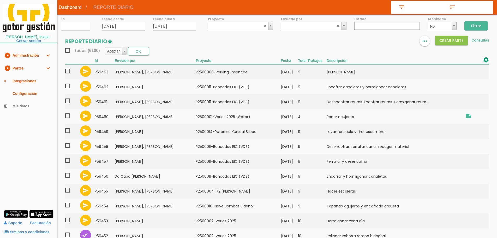
click at [480, 26] on input "Filtrar" at bounding box center [475, 25] width 23 height 9
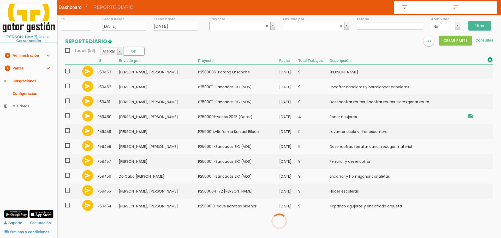
select select
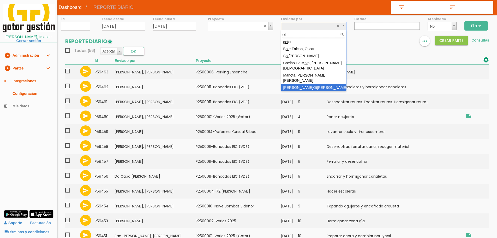
type input "ot"
select select "129"
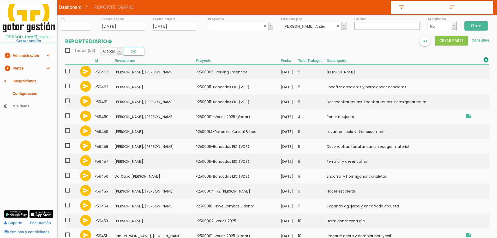
click at [481, 22] on input "Filtrar" at bounding box center [475, 25] width 23 height 9
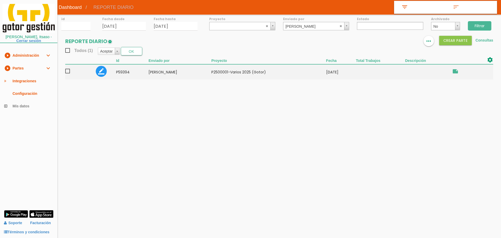
select select
click at [341, 26] on abbr at bounding box center [340, 25] width 3 height 3
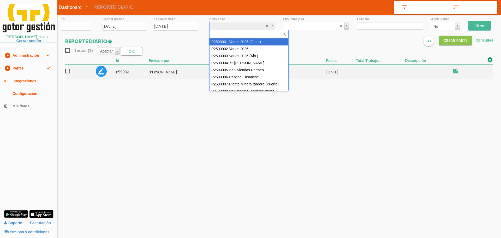
select select "83"
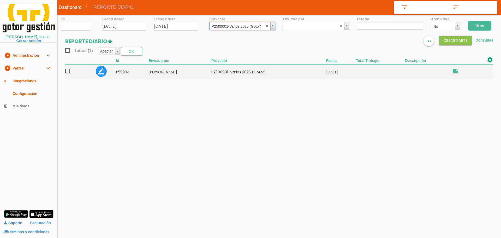
click at [480, 26] on input "Filtrar" at bounding box center [479, 25] width 23 height 9
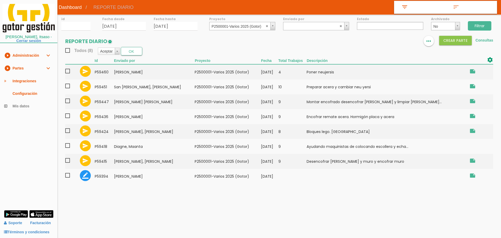
select select
click at [267, 26] on abbr at bounding box center [267, 25] width 3 height 3
click at [480, 25] on input "Filtrar" at bounding box center [479, 25] width 23 height 9
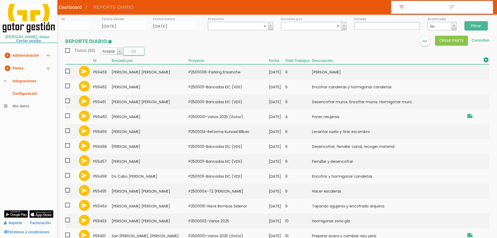
select select
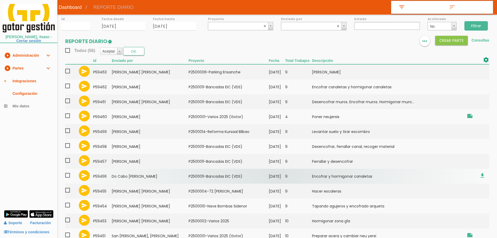
click at [169, 183] on td "Do Cabo Martins Fernando Pedro" at bounding box center [150, 175] width 77 height 15
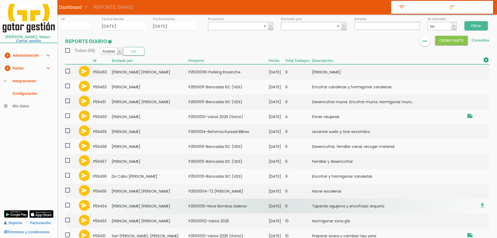
click at [116, 208] on td "Veiga Seijas, Francisco Javier" at bounding box center [150, 205] width 77 height 15
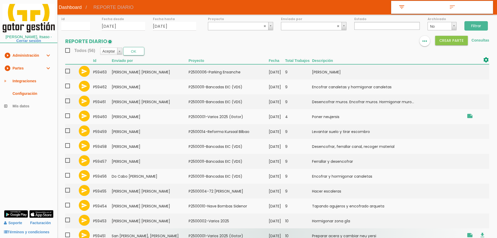
click at [114, 233] on tr "send 59451 San Emeterio Sañudo, Manuel Antonio ﻿P2500001-Varios 2025 (Gotor) 11…" at bounding box center [277, 235] width 424 height 15
click at [131, 237] on td "San Emeterio Sañudo, Manuel Antonio" at bounding box center [150, 235] width 77 height 15
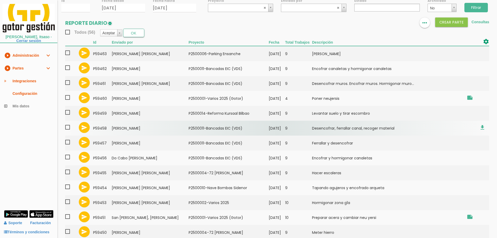
scroll to position [26, 0]
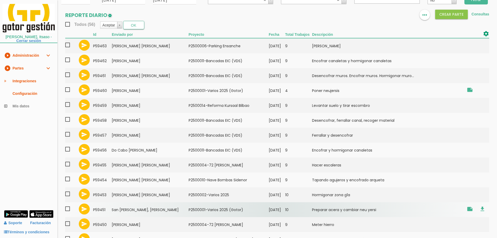
click at [125, 213] on td "San [PERSON_NAME], [PERSON_NAME]" at bounding box center [150, 209] width 77 height 15
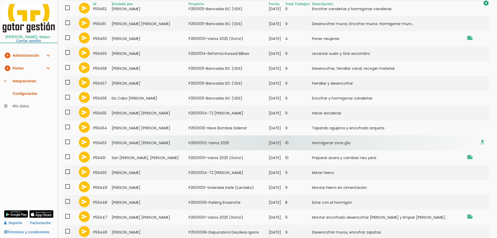
scroll to position [78, 0]
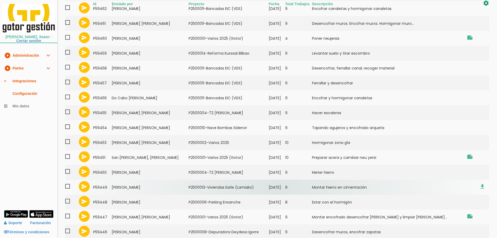
click at [155, 183] on td "[PERSON_NAME]" at bounding box center [150, 186] width 77 height 15
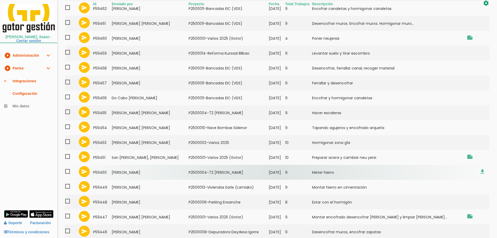
click at [126, 174] on td "[PERSON_NAME]" at bounding box center [150, 172] width 77 height 15
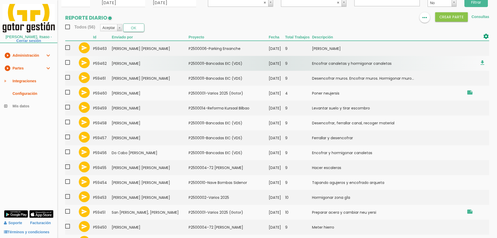
scroll to position [0, 0]
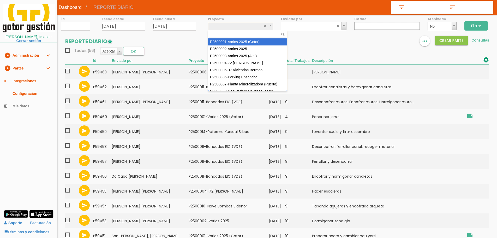
select select "83"
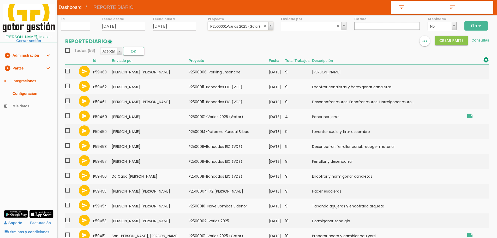
click at [474, 24] on input "Filtrar" at bounding box center [475, 25] width 23 height 9
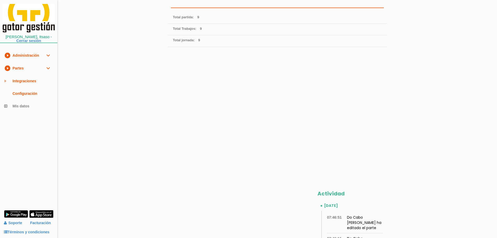
scroll to position [156, 0]
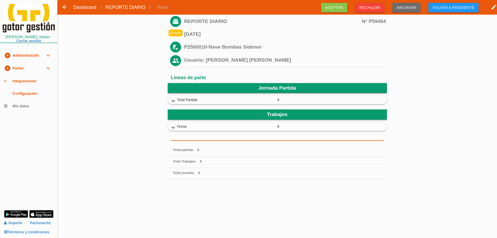
scroll to position [158, 0]
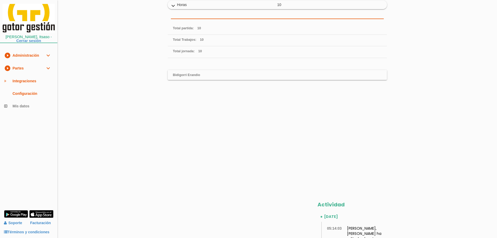
scroll to position [130, 0]
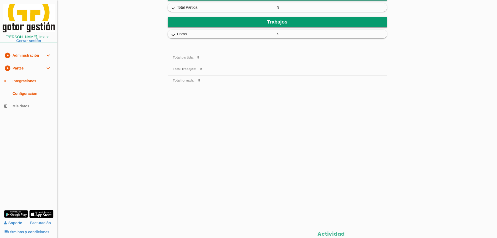
scroll to position [158, 0]
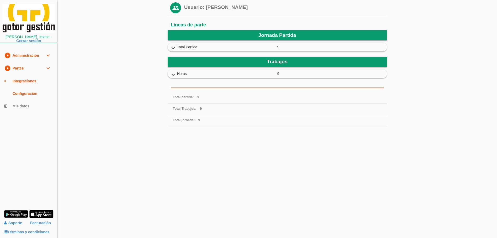
scroll to position [156, 0]
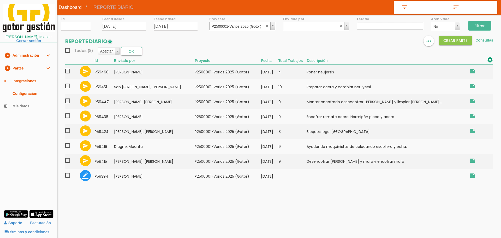
select select
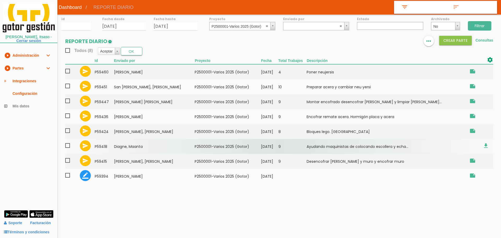
click at [70, 145] on span at bounding box center [69, 145] width 9 height 7
click at [0, 0] on input "checkbox" at bounding box center [0, 0] width 0 height 0
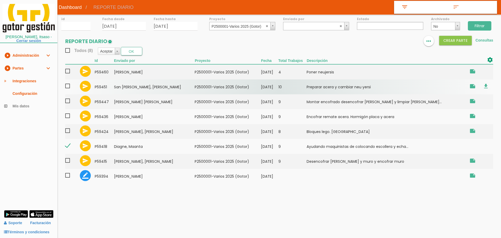
click at [68, 86] on span at bounding box center [69, 86] width 9 height 7
click at [0, 0] on input "checkbox" at bounding box center [0, 0] width 0 height 0
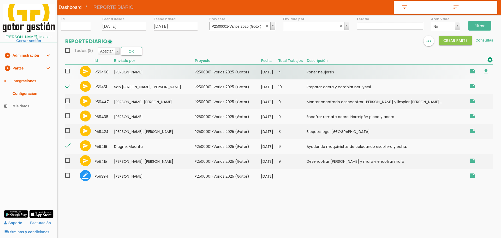
click at [111, 76] on td "59460" at bounding box center [104, 71] width 19 height 15
click at [70, 71] on span at bounding box center [69, 71] width 9 height 7
click at [0, 0] on input "checkbox" at bounding box center [0, 0] width 0 height 0
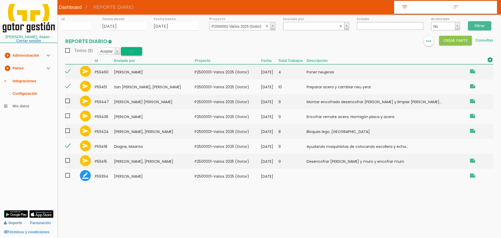
click at [129, 50] on button "OK" at bounding box center [131, 51] width 21 height 8
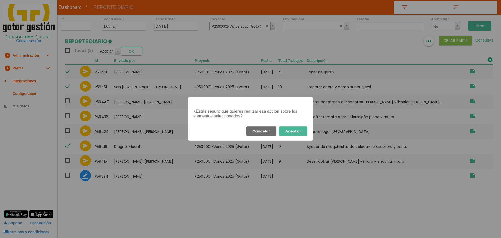
click at [296, 131] on button "Aceptar" at bounding box center [293, 130] width 28 height 9
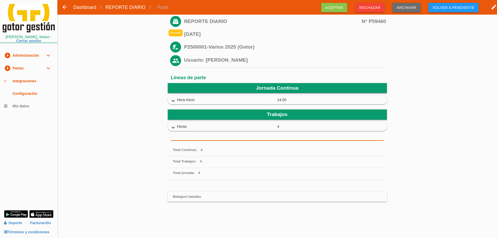
click at [172, 99] on icon "expand_more" at bounding box center [173, 101] width 8 height 7
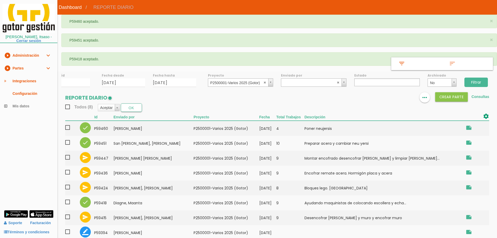
select select
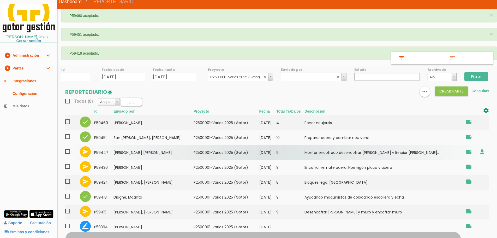
scroll to position [7, 0]
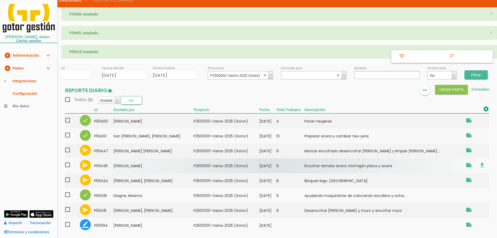
click at [67, 164] on span at bounding box center [69, 164] width 9 height 7
click at [0, 0] on input "checkbox" at bounding box center [0, 0] width 0 height 0
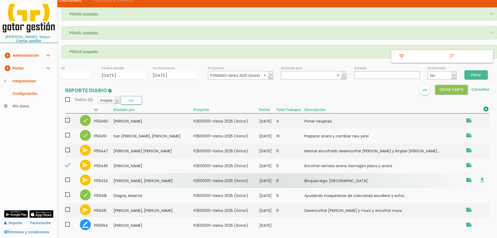
click at [68, 180] on span at bounding box center [69, 179] width 9 height 7
click at [0, 0] on input "checkbox" at bounding box center [0, 0] width 0 height 0
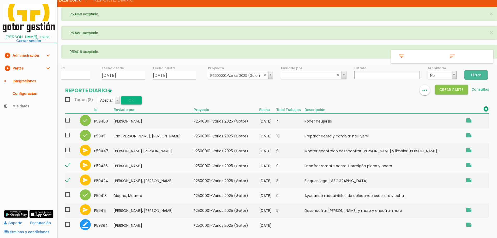
click at [133, 98] on button "OK" at bounding box center [131, 100] width 21 height 8
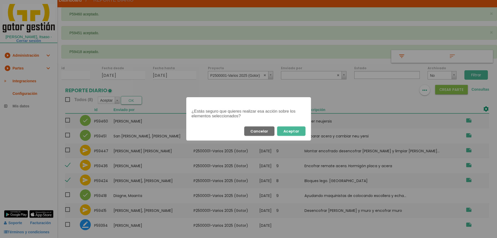
click at [301, 128] on button "Aceptar" at bounding box center [291, 130] width 28 height 9
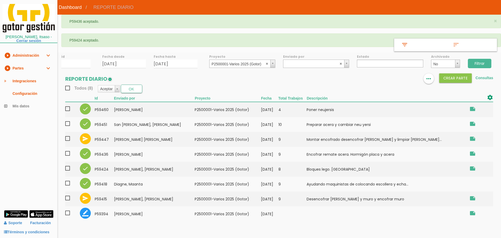
select select
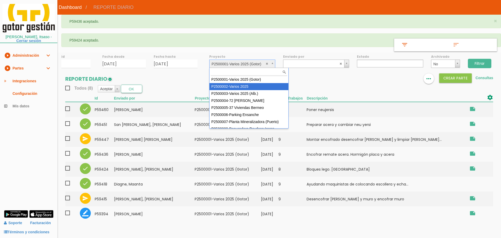
select select "84"
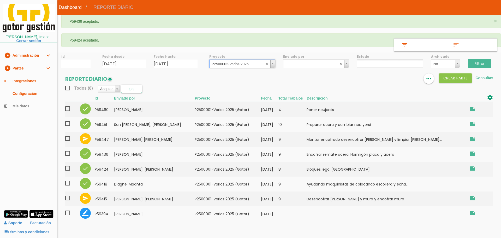
click at [482, 61] on input "Filtrar" at bounding box center [479, 63] width 23 height 9
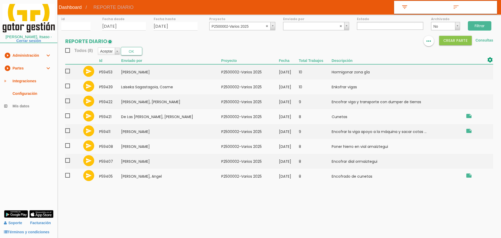
select select
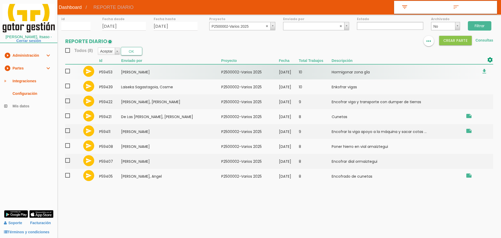
click at [67, 71] on span at bounding box center [69, 71] width 9 height 7
click at [0, 0] on input "checkbox" at bounding box center [0, 0] width 0 height 0
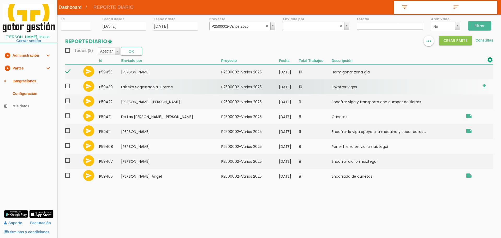
click at [68, 85] on span at bounding box center [69, 86] width 9 height 7
click at [0, 0] on input "checkbox" at bounding box center [0, 0] width 0 height 0
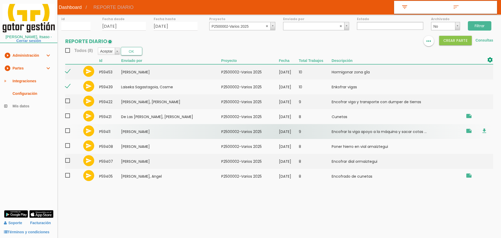
click at [68, 131] on span at bounding box center [69, 130] width 9 height 7
click at [0, 0] on input "checkbox" at bounding box center [0, 0] width 0 height 0
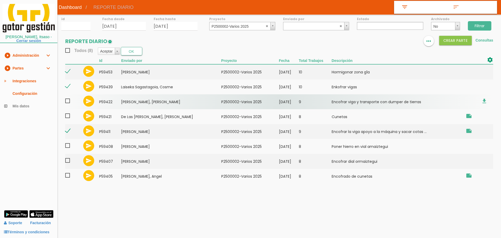
click at [67, 101] on span at bounding box center [69, 101] width 9 height 7
click at [0, 0] on input "checkbox" at bounding box center [0, 0] width 0 height 0
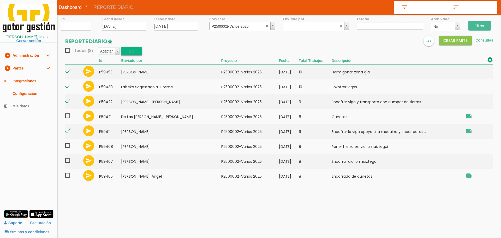
click at [139, 52] on button "OK" at bounding box center [131, 51] width 21 height 8
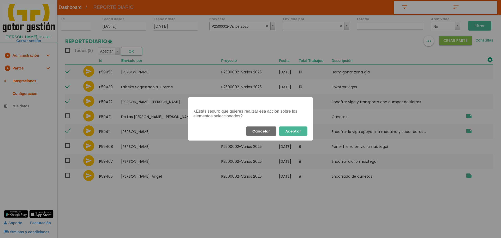
click at [304, 129] on button "Aceptar" at bounding box center [293, 130] width 28 height 9
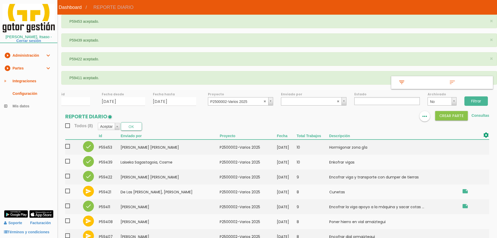
select select
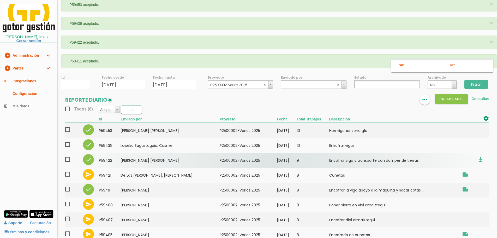
scroll to position [26, 0]
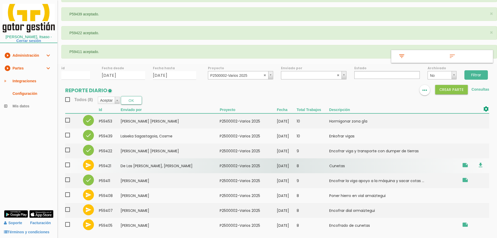
click at [68, 165] on span at bounding box center [69, 164] width 9 height 7
click at [0, 0] on input "checkbox" at bounding box center [0, 0] width 0 height 0
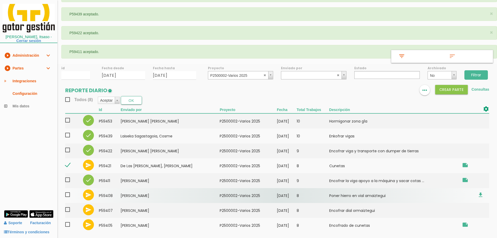
click at [68, 195] on span at bounding box center [69, 194] width 9 height 7
click at [0, 0] on input "checkbox" at bounding box center [0, 0] width 0 height 0
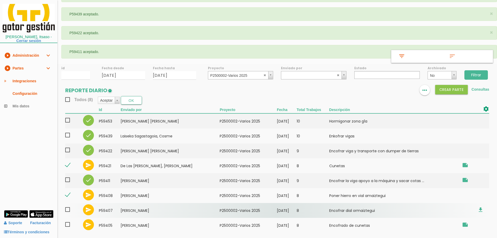
drag, startPoint x: 67, startPoint y: 208, endPoint x: 68, endPoint y: 218, distance: 9.7
click at [67, 209] on span at bounding box center [69, 209] width 9 height 7
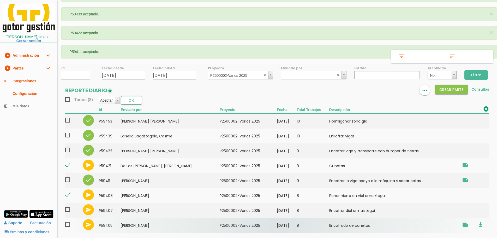
click at [0, 0] on input "checkbox" at bounding box center [0, 0] width 0 height 0
click at [69, 222] on span at bounding box center [69, 224] width 9 height 7
click at [0, 0] on input "checkbox" at bounding box center [0, 0] width 0 height 0
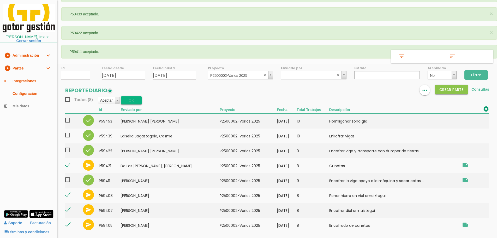
click at [129, 100] on button "OK" at bounding box center [131, 100] width 21 height 8
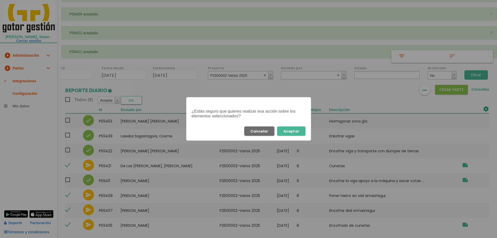
click at [292, 128] on button "Aceptar" at bounding box center [291, 130] width 28 height 9
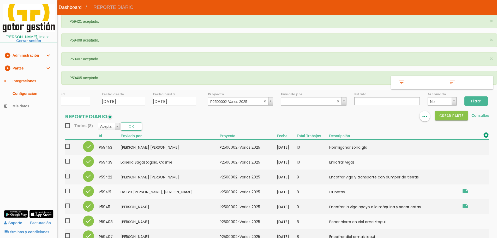
select select
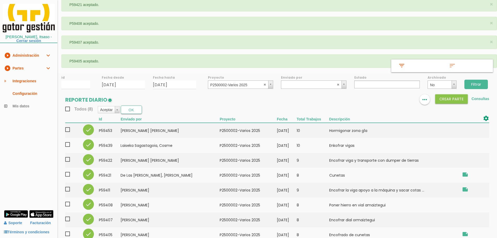
scroll to position [26, 0]
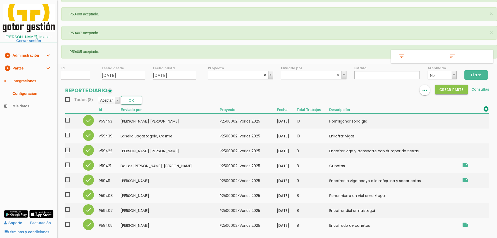
click at [265, 74] on abbr at bounding box center [264, 74] width 3 height 3
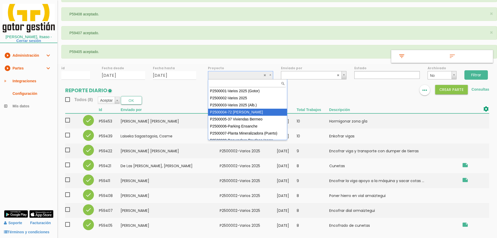
select select "86"
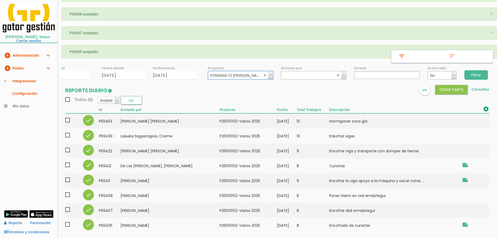
click at [477, 77] on input "Filtrar" at bounding box center [475, 74] width 23 height 9
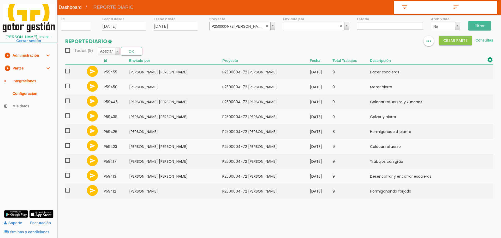
select select
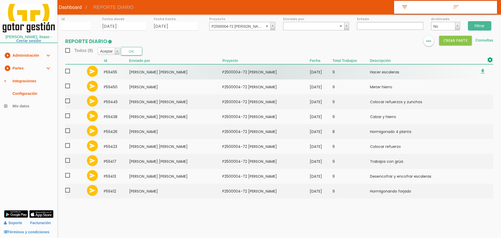
click at [70, 70] on span at bounding box center [69, 71] width 9 height 7
click at [0, 0] on input "checkbox" at bounding box center [0, 0] width 0 height 0
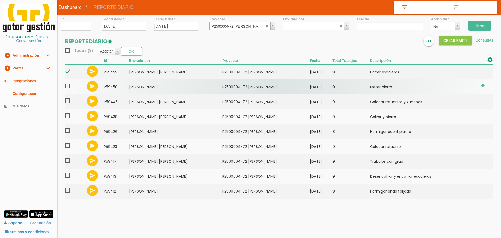
click at [66, 89] on span at bounding box center [69, 86] width 9 height 7
click at [0, 0] on input "checkbox" at bounding box center [0, 0] width 0 height 0
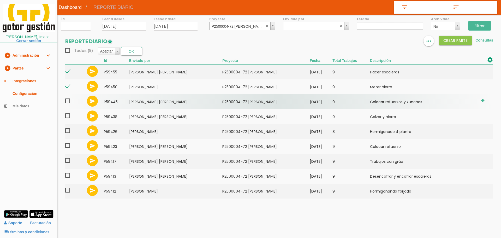
click at [67, 101] on span at bounding box center [69, 101] width 9 height 7
click at [0, 0] on input "checkbox" at bounding box center [0, 0] width 0 height 0
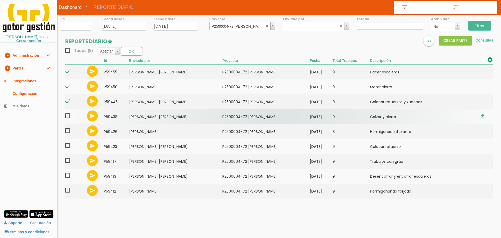
click at [68, 116] on span at bounding box center [69, 115] width 9 height 7
click at [0, 0] on input "checkbox" at bounding box center [0, 0] width 0 height 0
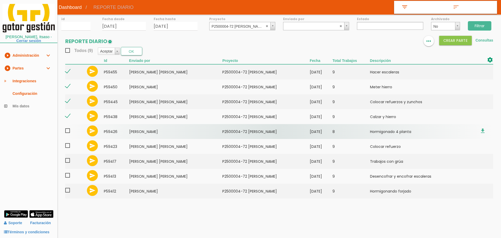
click at [67, 133] on span at bounding box center [69, 130] width 9 height 7
click at [0, 0] on input "checkbox" at bounding box center [0, 0] width 0 height 0
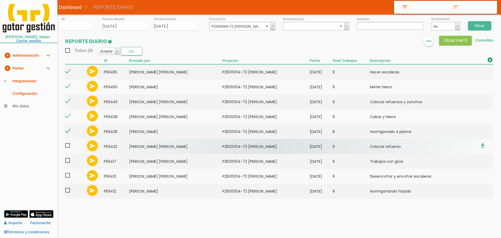
drag, startPoint x: 68, startPoint y: 148, endPoint x: 68, endPoint y: 152, distance: 3.9
click at [68, 148] on span at bounding box center [69, 145] width 9 height 7
click at [0, 0] on input "checkbox" at bounding box center [0, 0] width 0 height 0
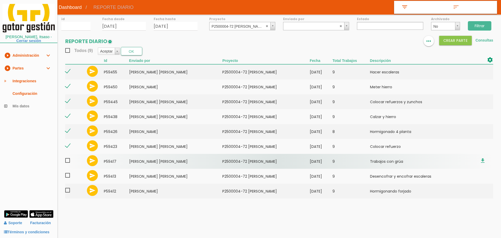
click at [68, 161] on span at bounding box center [69, 160] width 9 height 7
click at [0, 0] on input "checkbox" at bounding box center [0, 0] width 0 height 0
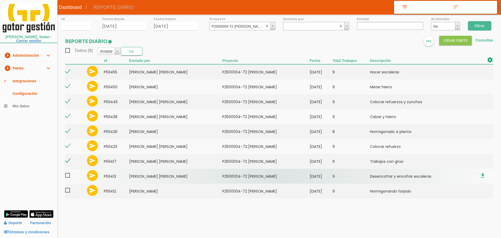
click at [68, 177] on span at bounding box center [69, 175] width 9 height 7
click at [0, 0] on input "checkbox" at bounding box center [0, 0] width 0 height 0
drag, startPoint x: 67, startPoint y: 191, endPoint x: 77, endPoint y: 170, distance: 23.2
click at [67, 191] on span at bounding box center [69, 190] width 9 height 7
click at [0, 0] on input "checkbox" at bounding box center [0, 0] width 0 height 0
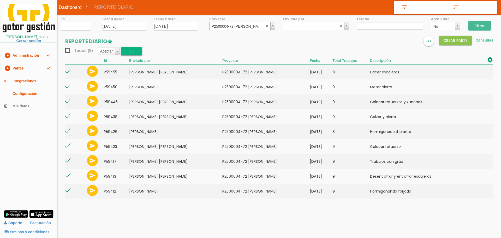
click at [132, 48] on button "OK" at bounding box center [131, 51] width 21 height 8
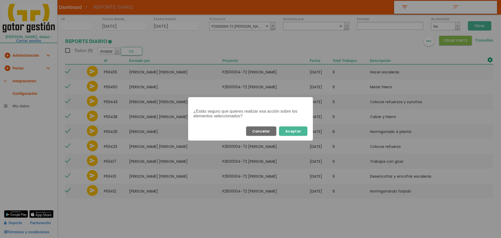
click at [299, 130] on button "Aceptar" at bounding box center [293, 130] width 28 height 9
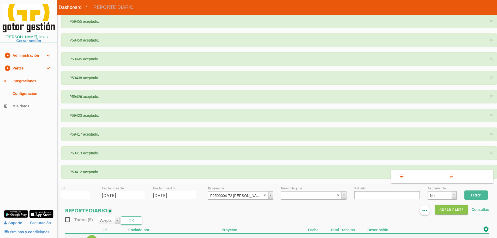
select select
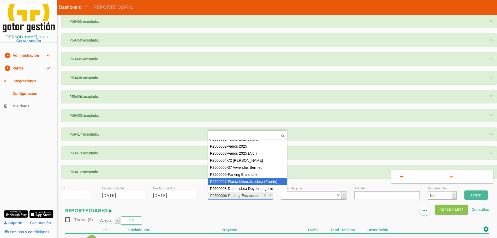
scroll to position [4, 0]
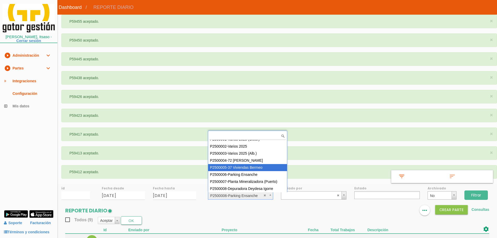
select select "87"
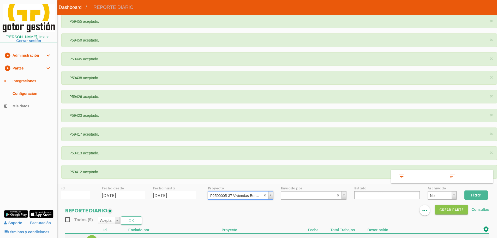
click at [480, 190] on input "Filtrar" at bounding box center [475, 194] width 23 height 9
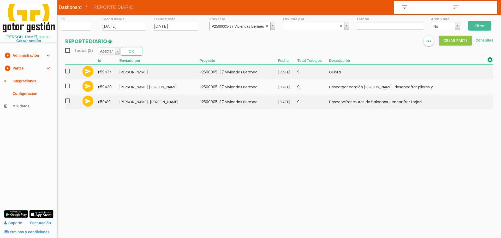
select select
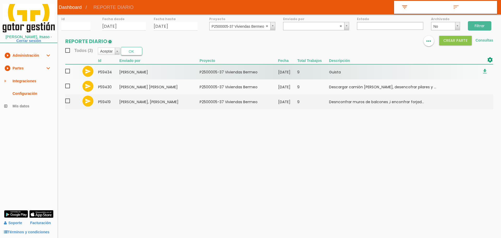
click at [66, 70] on span at bounding box center [69, 71] width 9 height 7
click at [0, 0] on input "checkbox" at bounding box center [0, 0] width 0 height 0
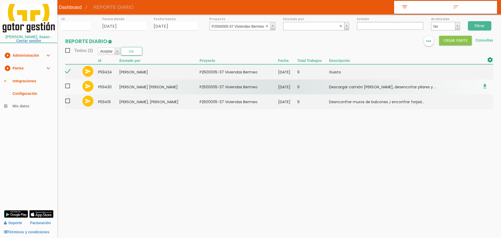
click at [66, 87] on span at bounding box center [69, 86] width 9 height 7
click at [0, 0] on input "checkbox" at bounding box center [0, 0] width 0 height 0
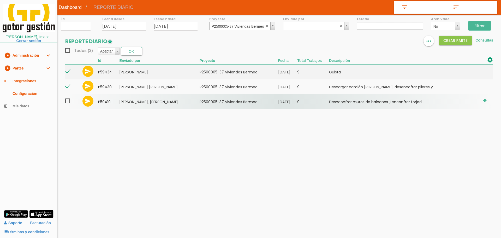
click at [67, 102] on span at bounding box center [69, 101] width 9 height 7
click at [0, 0] on input "checkbox" at bounding box center [0, 0] width 0 height 0
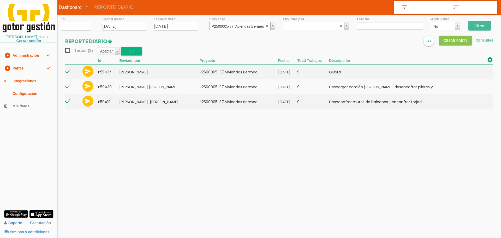
click at [134, 51] on button "OK" at bounding box center [131, 51] width 21 height 8
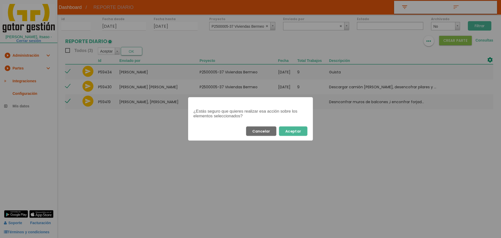
click at [294, 128] on button "Aceptar" at bounding box center [293, 130] width 28 height 9
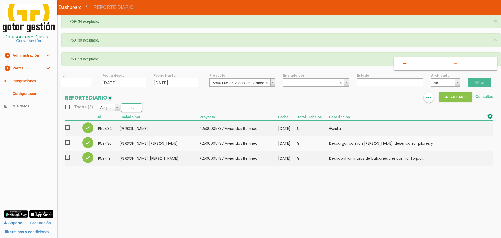
select select
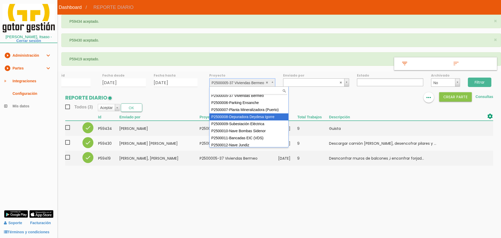
scroll to position [53, 0]
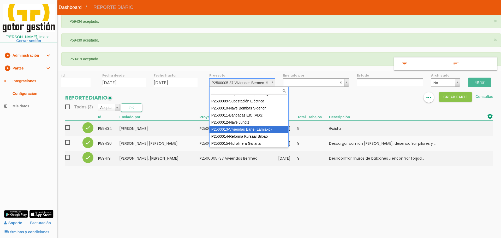
select select "96"
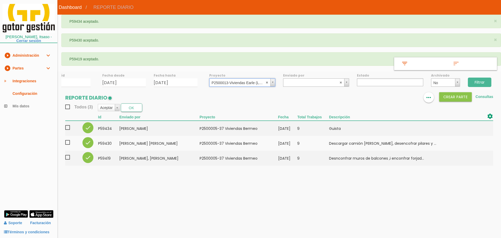
click at [483, 82] on input "Filtrar" at bounding box center [479, 81] width 23 height 9
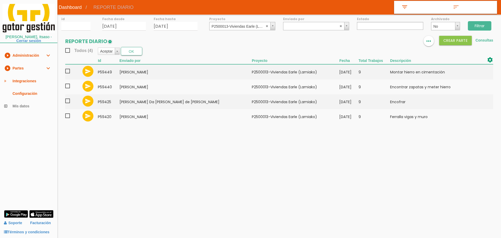
select select
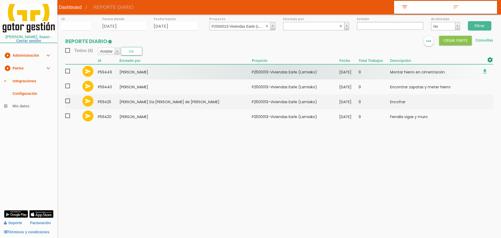
click at [69, 71] on span at bounding box center [69, 71] width 9 height 7
click at [0, 0] on input "checkbox" at bounding box center [0, 0] width 0 height 0
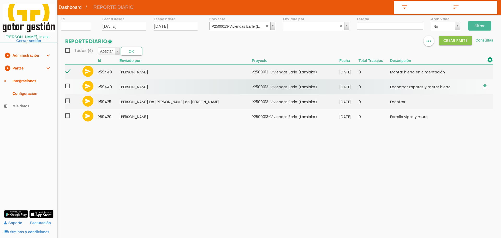
click at [69, 87] on span at bounding box center [69, 86] width 9 height 7
click at [0, 0] on input "checkbox" at bounding box center [0, 0] width 0 height 0
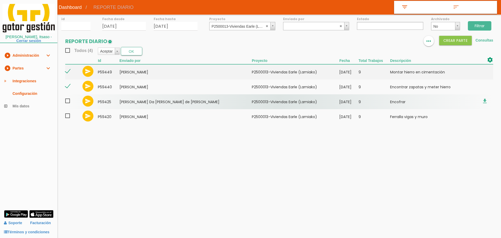
click at [68, 102] on span at bounding box center [69, 101] width 9 height 7
click at [0, 0] on input "checkbox" at bounding box center [0, 0] width 0 height 0
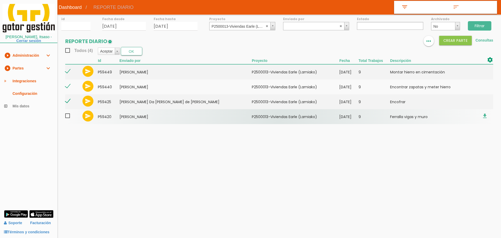
click at [66, 118] on span at bounding box center [69, 115] width 9 height 7
click at [0, 0] on input "checkbox" at bounding box center [0, 0] width 0 height 0
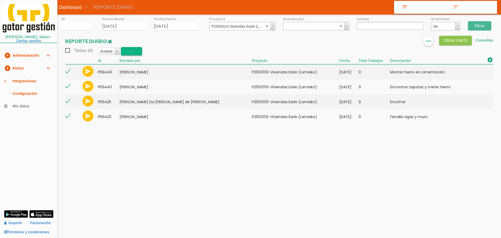
click at [137, 54] on button "OK" at bounding box center [131, 51] width 21 height 8
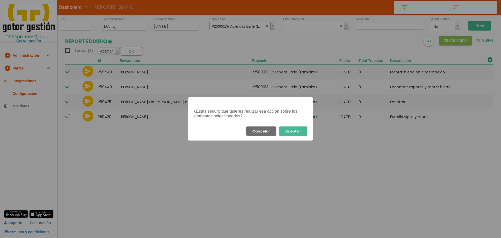
click at [303, 132] on button "Aceptar" at bounding box center [293, 130] width 28 height 9
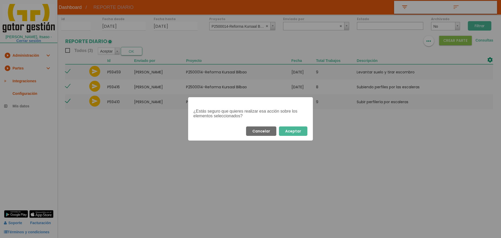
select select
click at [300, 131] on button "Aceptar" at bounding box center [293, 130] width 28 height 9
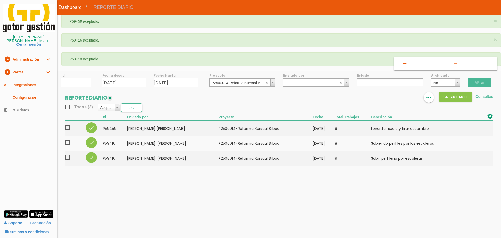
select select
drag, startPoint x: 267, startPoint y: 82, endPoint x: 333, endPoint y: 79, distance: 65.5
click at [267, 82] on abbr at bounding box center [267, 82] width 3 height 3
click at [489, 83] on input "Filtrar" at bounding box center [479, 81] width 23 height 9
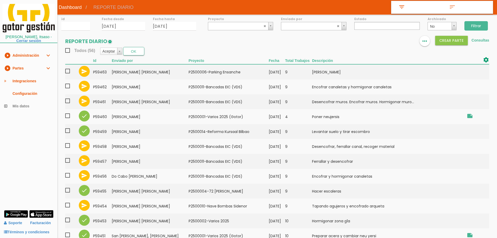
select select
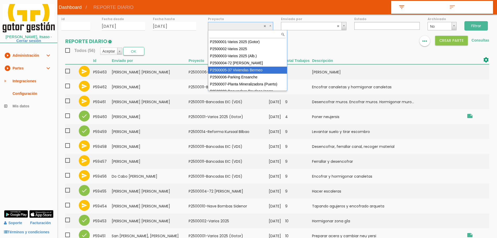
scroll to position [26, 0]
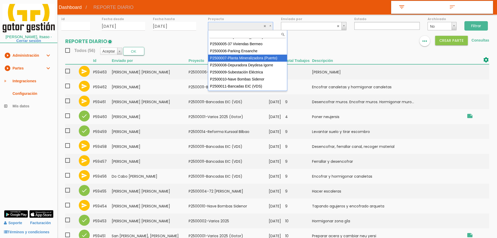
select select "89"
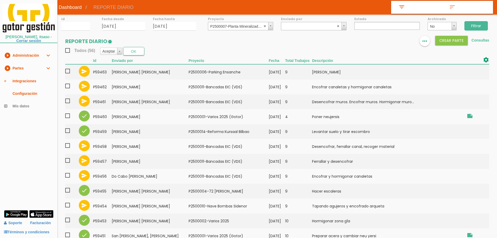
click at [484, 24] on input "Filtrar" at bounding box center [475, 25] width 23 height 9
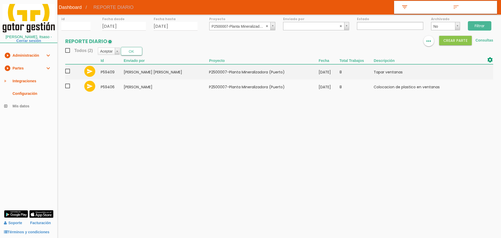
select select
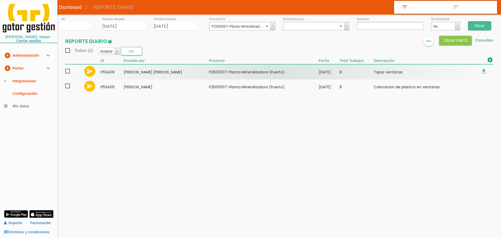
click at [68, 70] on span at bounding box center [69, 71] width 9 height 7
click at [0, 0] on input "checkbox" at bounding box center [0, 0] width 0 height 0
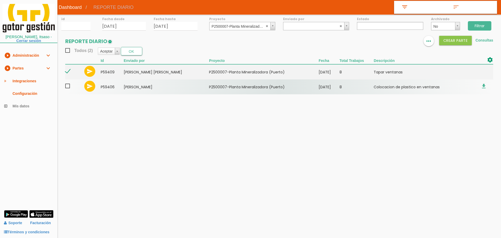
click at [68, 86] on span at bounding box center [69, 86] width 9 height 7
click at [0, 0] on input "checkbox" at bounding box center [0, 0] width 0 height 0
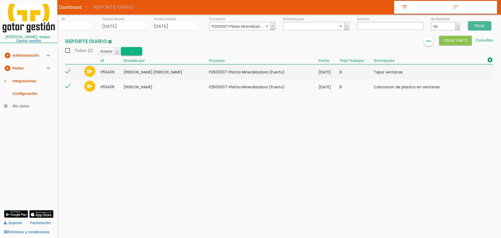
click at [128, 53] on button "OK" at bounding box center [131, 51] width 21 height 8
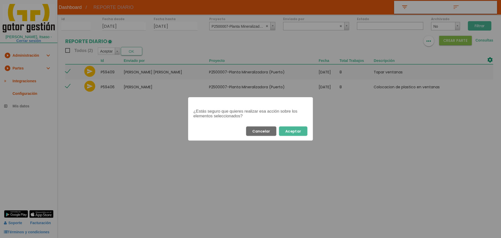
click at [301, 131] on button "Aceptar" at bounding box center [293, 130] width 28 height 9
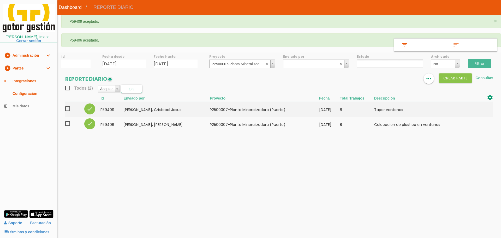
select select
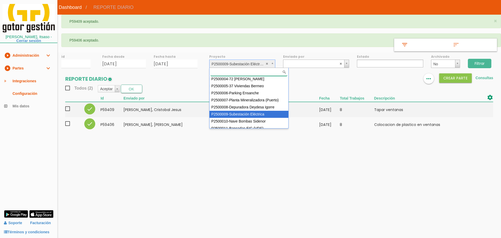
scroll to position [21, 0]
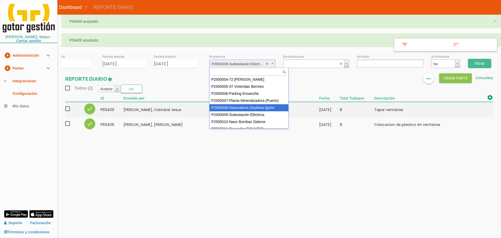
select select "90"
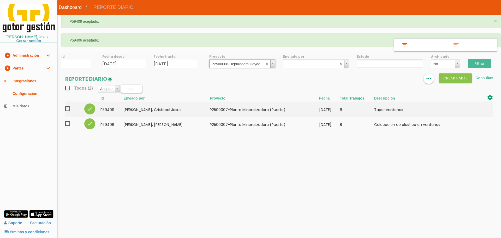
click at [478, 62] on input "Filtrar" at bounding box center [479, 63] width 23 height 9
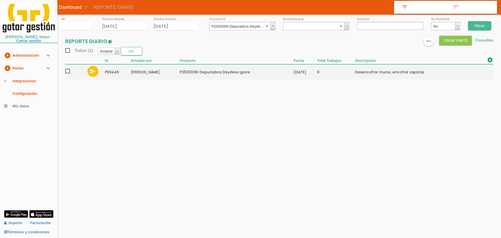
select select
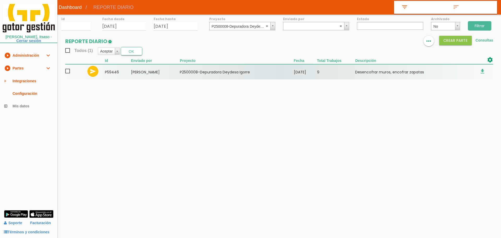
click at [67, 69] on span at bounding box center [69, 71] width 9 height 7
click at [0, 0] on input "checkbox" at bounding box center [0, 0] width 0 height 0
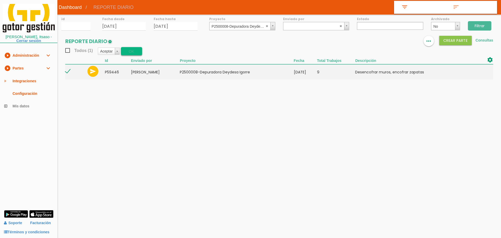
click at [129, 50] on button "OK" at bounding box center [131, 51] width 21 height 8
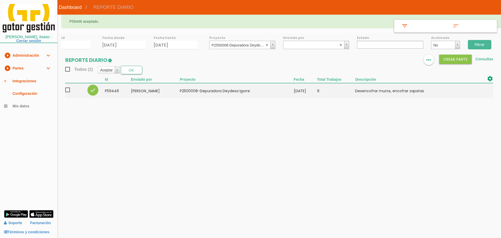
select select
click at [223, 49] on div "id Fecha desde [DATE] Fecha hasta [DATE] Proyecto ﻿P2500008-Depuradora Deydesa …" at bounding box center [278, 68] width 443 height 70
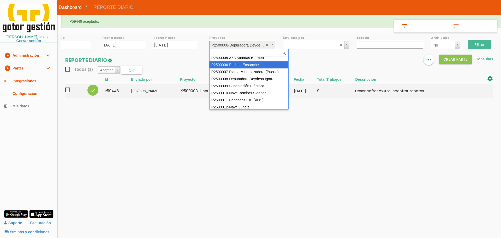
scroll to position [40, 0]
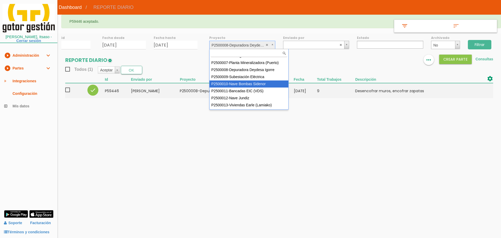
select select "92"
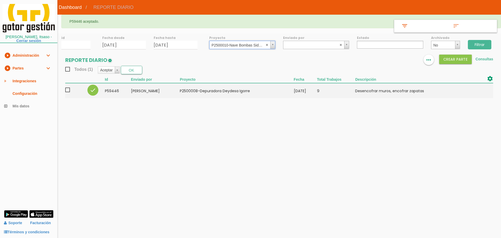
click at [485, 46] on input "Filtrar" at bounding box center [479, 44] width 23 height 9
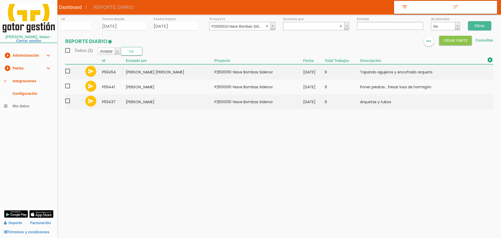
select select
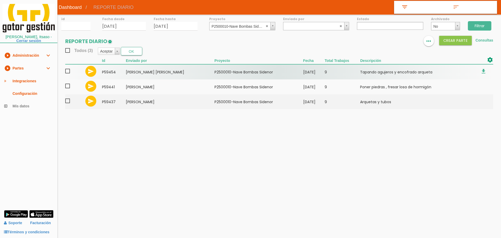
click at [69, 73] on span at bounding box center [69, 71] width 9 height 7
click at [0, 0] on input "checkbox" at bounding box center [0, 0] width 0 height 0
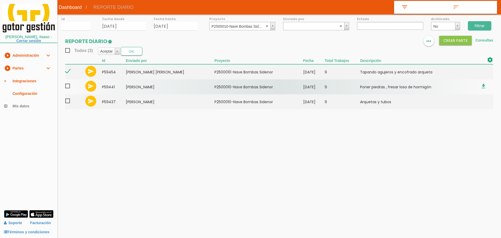
click at [70, 88] on span at bounding box center [69, 86] width 9 height 7
click at [0, 0] on input "checkbox" at bounding box center [0, 0] width 0 height 0
click at [70, 102] on span at bounding box center [69, 101] width 9 height 7
click at [0, 0] on input "checkbox" at bounding box center [0, 0] width 0 height 0
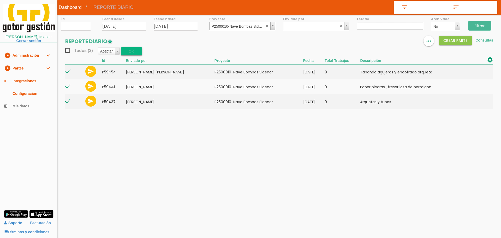
click at [133, 52] on button "OK" at bounding box center [131, 51] width 21 height 8
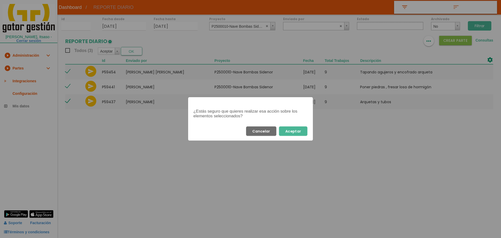
click at [300, 132] on button "Aceptar" at bounding box center [293, 130] width 28 height 9
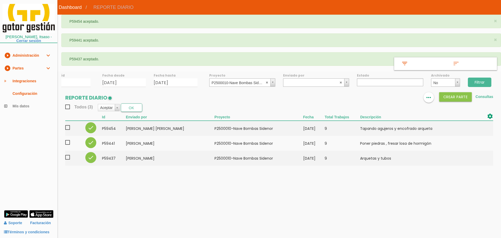
select select
click at [266, 81] on abbr at bounding box center [267, 82] width 3 height 3
click at [480, 81] on input "Filtrar" at bounding box center [479, 81] width 23 height 9
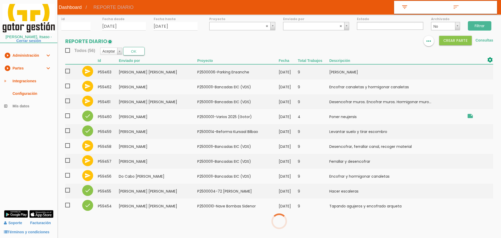
select select
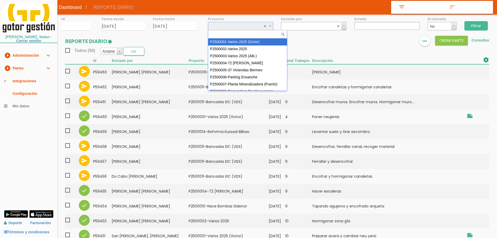
drag, startPoint x: 241, startPoint y: 26, endPoint x: 240, endPoint y: 37, distance: 10.7
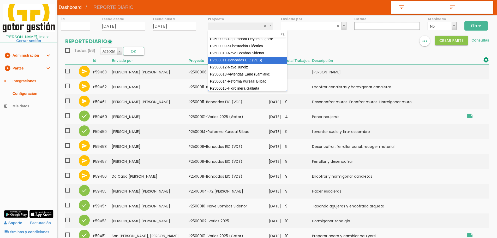
select select "93"
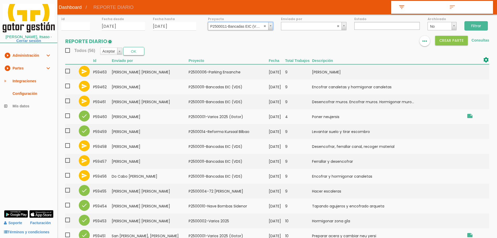
click at [482, 24] on input "Filtrar" at bounding box center [475, 25] width 23 height 9
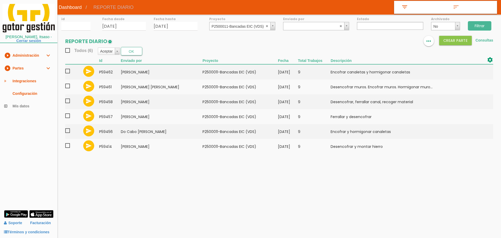
select select
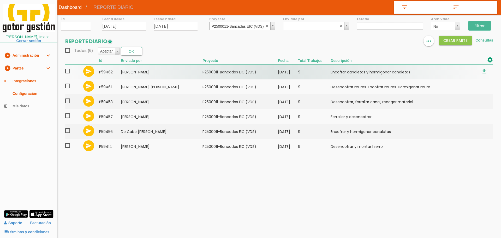
click at [68, 70] on span at bounding box center [69, 71] width 9 height 7
click at [0, 0] on input "checkbox" at bounding box center [0, 0] width 0 height 0
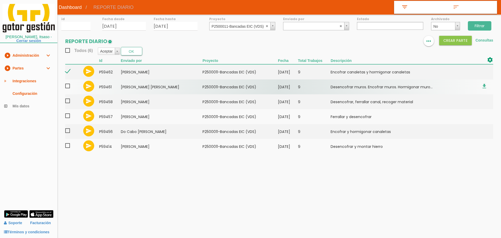
click at [68, 83] on span at bounding box center [69, 86] width 9 height 7
click at [0, 0] on input "checkbox" at bounding box center [0, 0] width 0 height 0
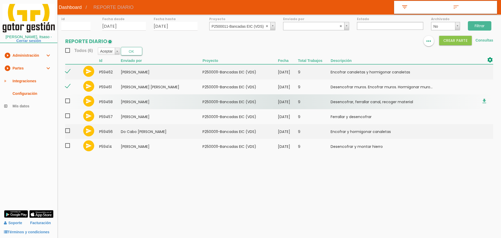
click at [69, 98] on span at bounding box center [69, 101] width 9 height 7
click at [0, 0] on input "checkbox" at bounding box center [0, 0] width 0 height 0
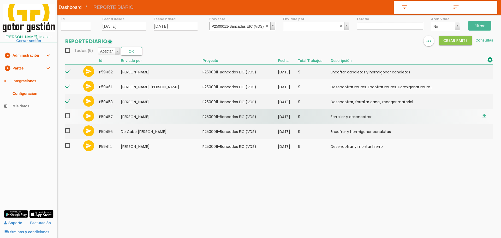
click at [67, 116] on span at bounding box center [69, 115] width 9 height 7
click at [0, 0] on input "checkbox" at bounding box center [0, 0] width 0 height 0
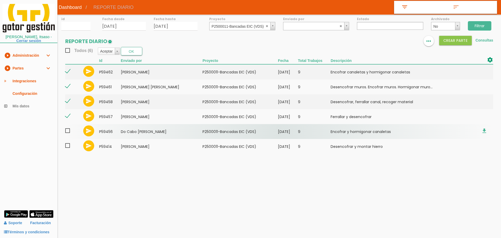
click at [69, 134] on span at bounding box center [69, 130] width 9 height 7
click at [0, 0] on input "checkbox" at bounding box center [0, 0] width 0 height 0
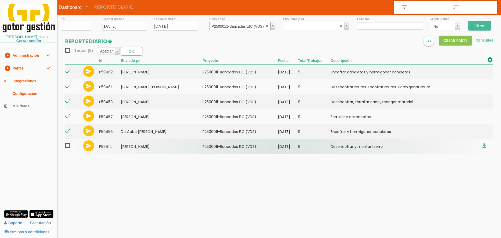
click at [69, 146] on span at bounding box center [69, 145] width 9 height 7
click at [0, 0] on input "checkbox" at bounding box center [0, 0] width 0 height 0
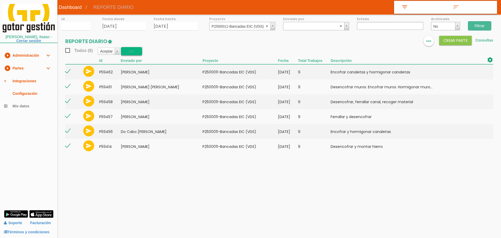
click at [129, 53] on button "OK" at bounding box center [131, 51] width 21 height 8
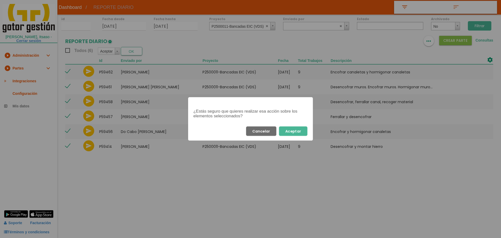
click at [300, 128] on button "Aceptar" at bounding box center [293, 130] width 28 height 9
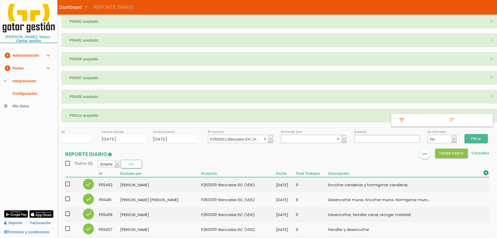
select select
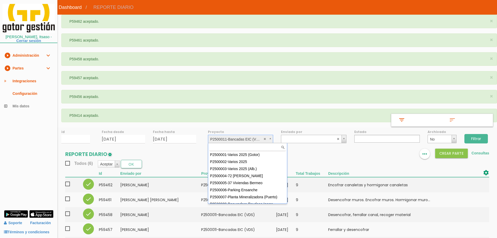
scroll to position [36, 0]
select select "95"
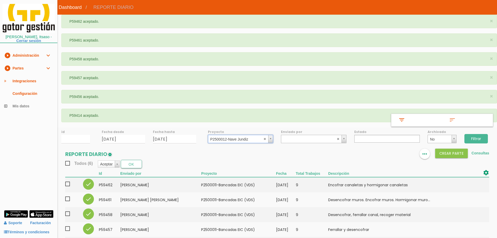
click at [474, 139] on input "Filtrar" at bounding box center [475, 138] width 23 height 9
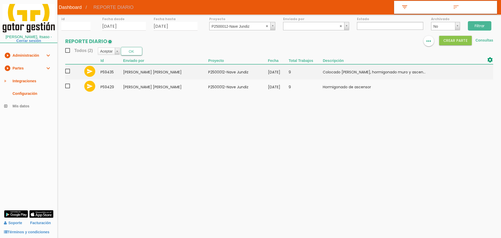
select select
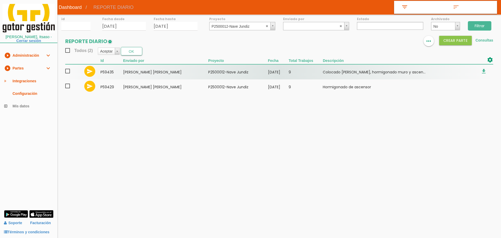
click at [67, 71] on span at bounding box center [69, 71] width 9 height 7
click at [0, 0] on input "checkbox" at bounding box center [0, 0] width 0 height 0
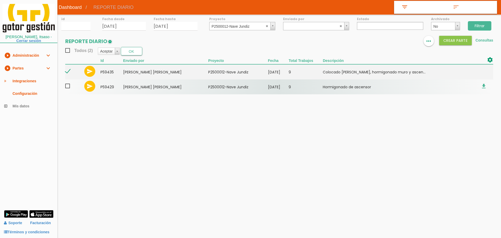
click at [67, 87] on span at bounding box center [69, 86] width 9 height 7
click at [0, 0] on input "checkbox" at bounding box center [0, 0] width 0 height 0
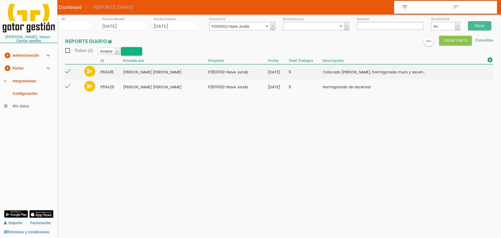
click at [132, 53] on button "OK" at bounding box center [131, 51] width 21 height 8
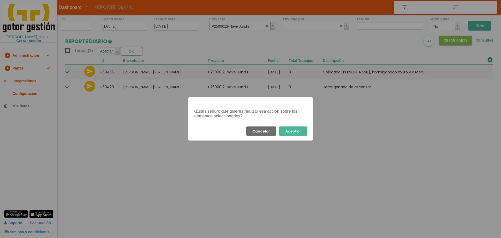
click at [300, 130] on button "Aceptar" at bounding box center [293, 130] width 28 height 9
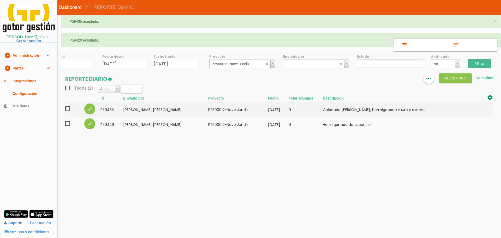
select select
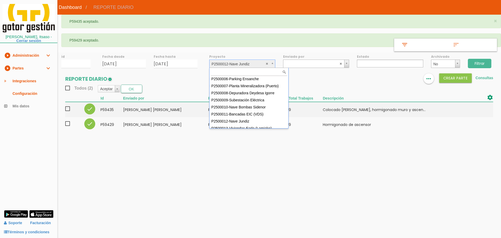
scroll to position [27, 0]
select select "88"
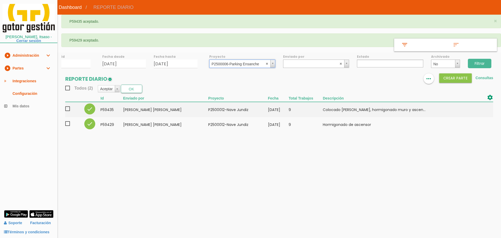
click at [475, 62] on input "Filtrar" at bounding box center [479, 63] width 23 height 9
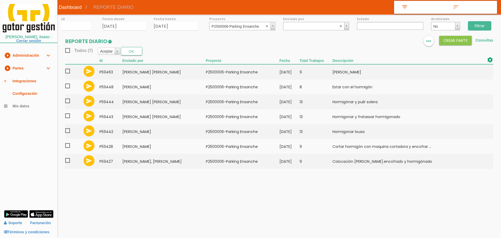
select select
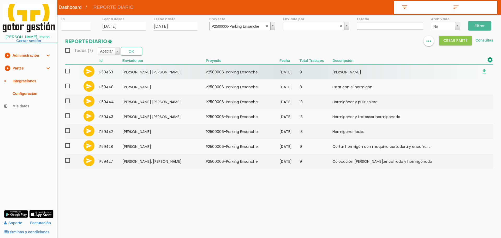
click at [67, 71] on span at bounding box center [69, 71] width 9 height 7
click at [0, 0] on input "checkbox" at bounding box center [0, 0] width 0 height 0
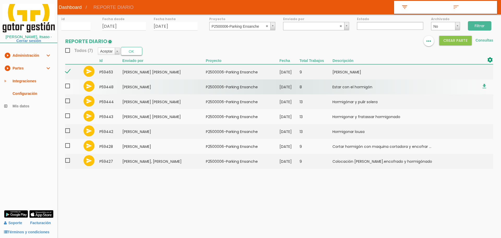
click at [69, 86] on span at bounding box center [69, 86] width 9 height 7
click at [0, 0] on input "checkbox" at bounding box center [0, 0] width 0 height 0
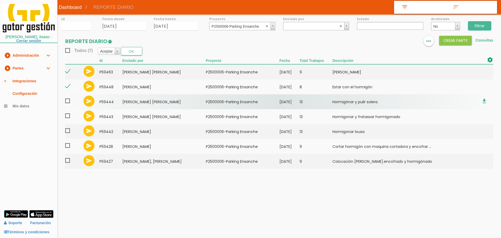
click at [69, 100] on span at bounding box center [69, 101] width 9 height 7
click at [0, 0] on input "checkbox" at bounding box center [0, 0] width 0 height 0
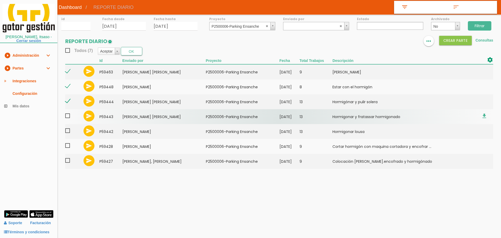
click at [67, 114] on span at bounding box center [69, 115] width 9 height 7
click at [0, 0] on input "checkbox" at bounding box center [0, 0] width 0 height 0
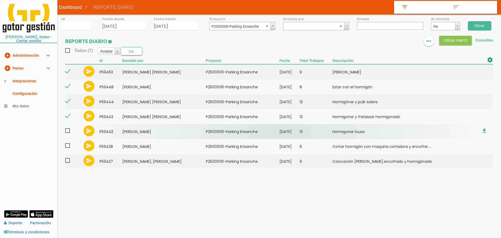
click at [69, 131] on span at bounding box center [69, 130] width 9 height 7
click at [0, 0] on input "checkbox" at bounding box center [0, 0] width 0 height 0
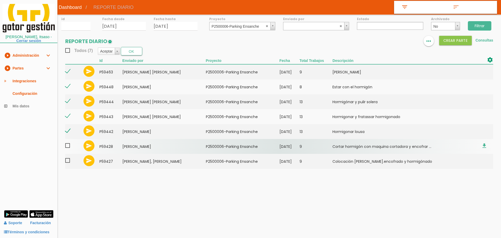
click at [69, 147] on span at bounding box center [69, 145] width 9 height 7
click at [0, 0] on input "checkbox" at bounding box center [0, 0] width 0 height 0
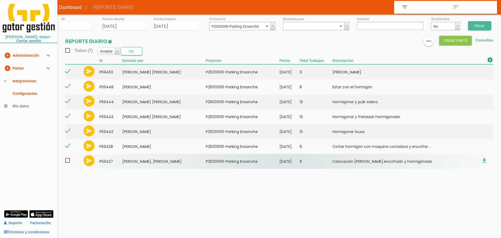
click at [68, 160] on span at bounding box center [69, 160] width 9 height 7
click at [0, 0] on input "checkbox" at bounding box center [0, 0] width 0 height 0
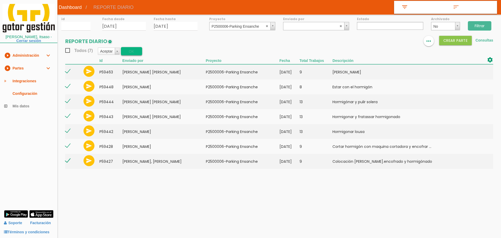
click at [130, 52] on button "OK" at bounding box center [131, 51] width 21 height 8
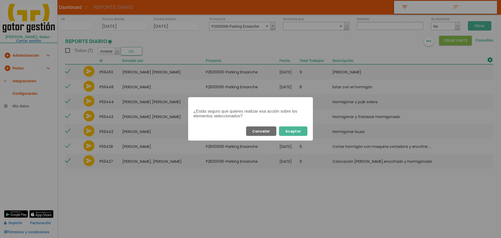
click at [298, 132] on button "Aceptar" at bounding box center [293, 130] width 28 height 9
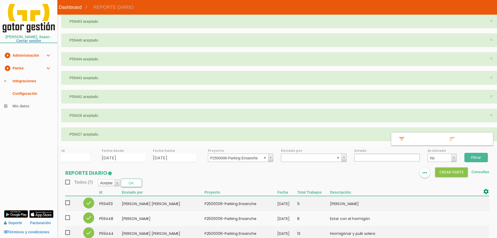
select select
click at [264, 157] on abbr at bounding box center [264, 157] width 3 height 3
click at [481, 157] on input "Filtrar" at bounding box center [475, 157] width 23 height 9
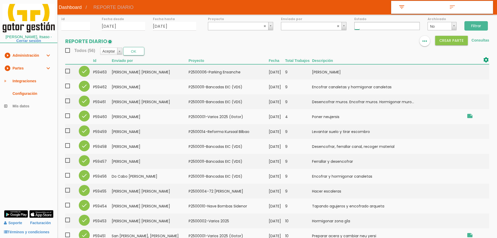
click at [358, 26] on input "text" at bounding box center [356, 25] width 5 height 7
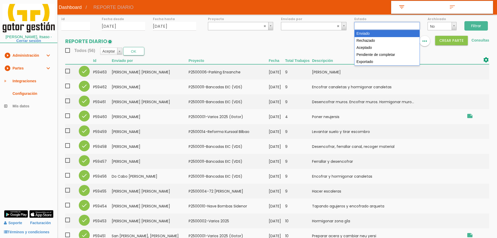
select select "1"
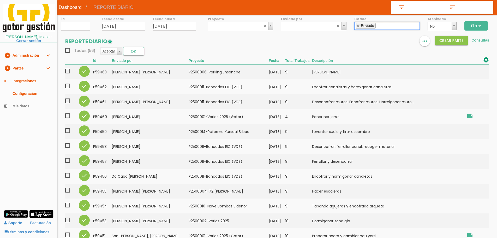
click at [481, 27] on input "Filtrar" at bounding box center [475, 25] width 23 height 9
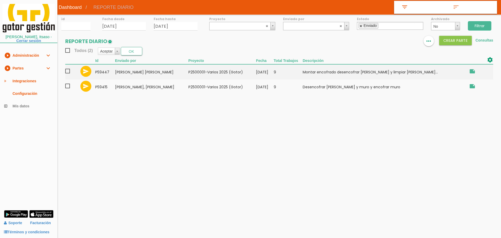
click at [362, 25] on link at bounding box center [360, 25] width 3 height 3
select select
click at [481, 25] on input "Filtrar" at bounding box center [479, 25] width 23 height 9
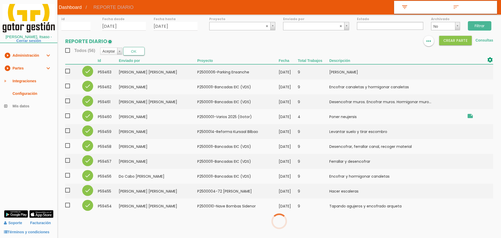
select select
